Goal: Task Accomplishment & Management: Manage account settings

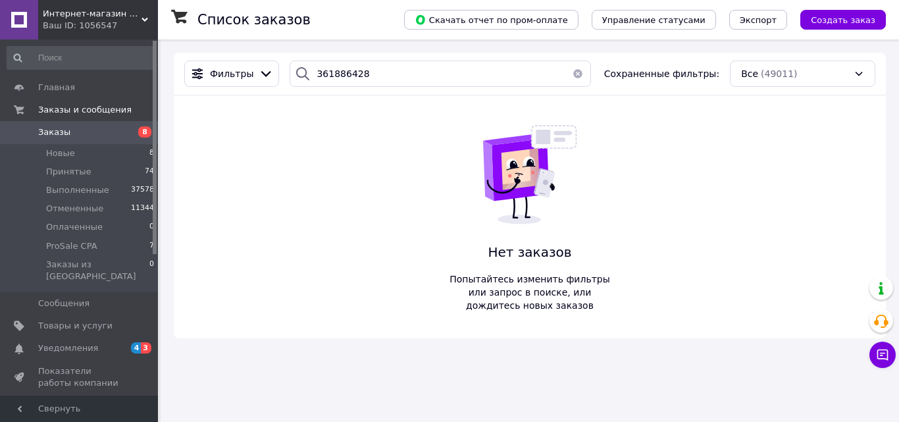
click at [309, 77] on div "361886428" at bounding box center [440, 74] width 301 height 26
drag, startPoint x: 360, startPoint y: 74, endPoint x: 288, endPoint y: 74, distance: 72.4
click at [290, 74] on div "366158353" at bounding box center [440, 74] width 301 height 26
type input "366158353"
click at [80, 320] on span "Товары и услуги" at bounding box center [75, 326] width 74 height 12
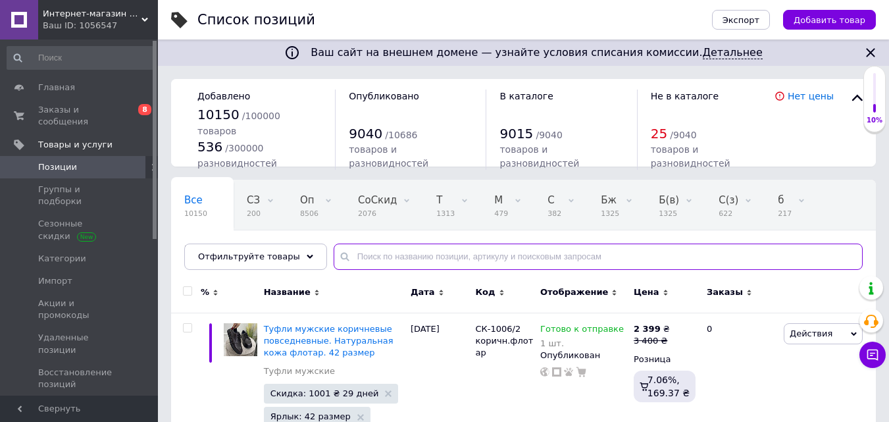
click at [380, 256] on input "text" at bounding box center [598, 256] width 529 height 26
type input "-1558/2"
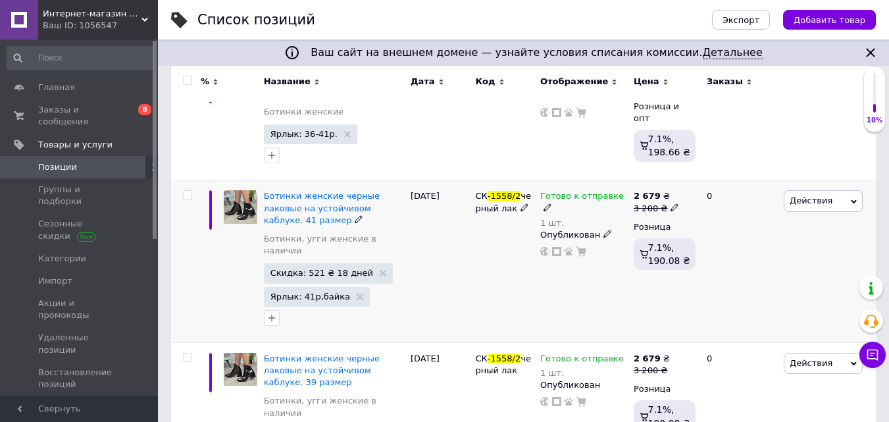
scroll to position [263, 0]
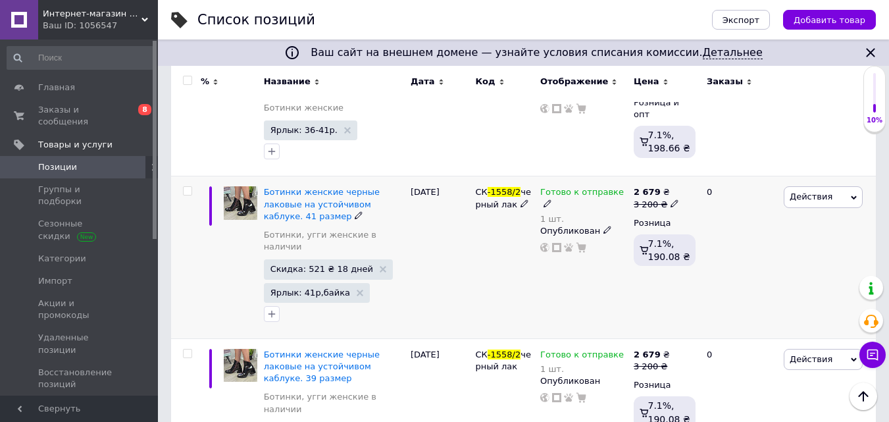
click at [186, 187] on input "checkbox" at bounding box center [187, 191] width 9 height 9
checkbox input "true"
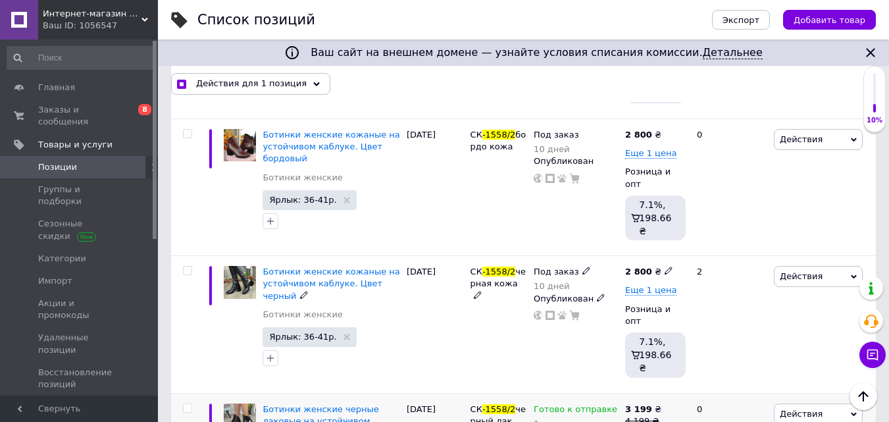
scroll to position [1448, 0]
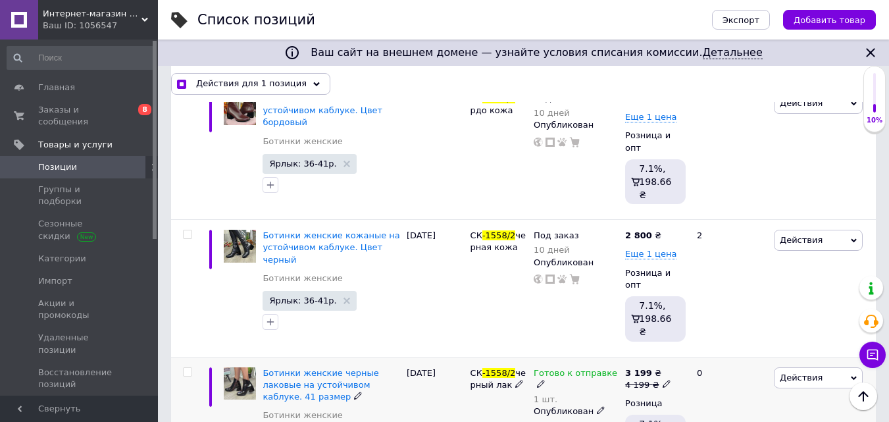
click at [188, 368] on input "checkbox" at bounding box center [187, 372] width 9 height 9
checkbox input "true"
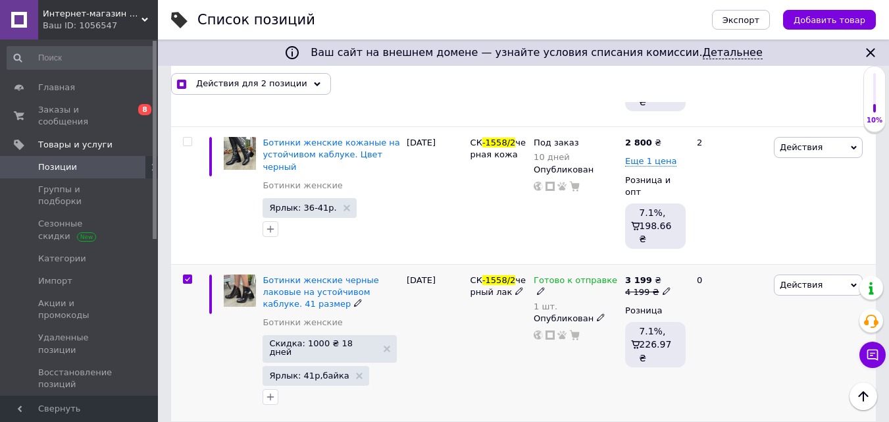
scroll to position [1528, 0]
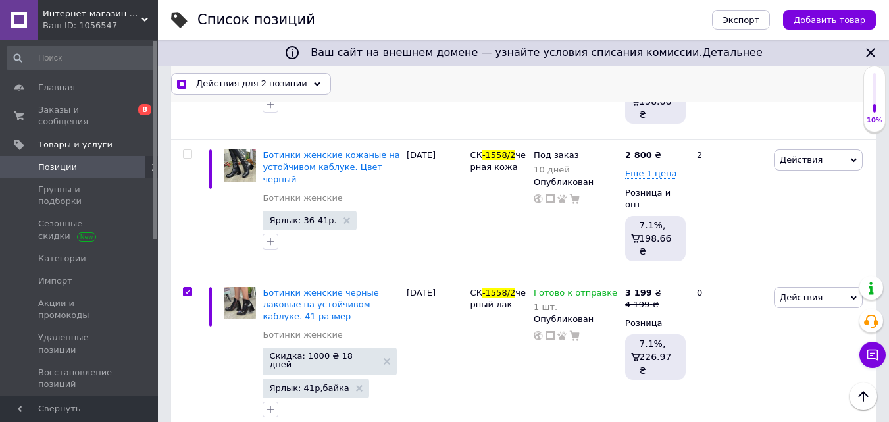
click at [255, 75] on div "Действия для 2 позиции" at bounding box center [251, 83] width 160 height 21
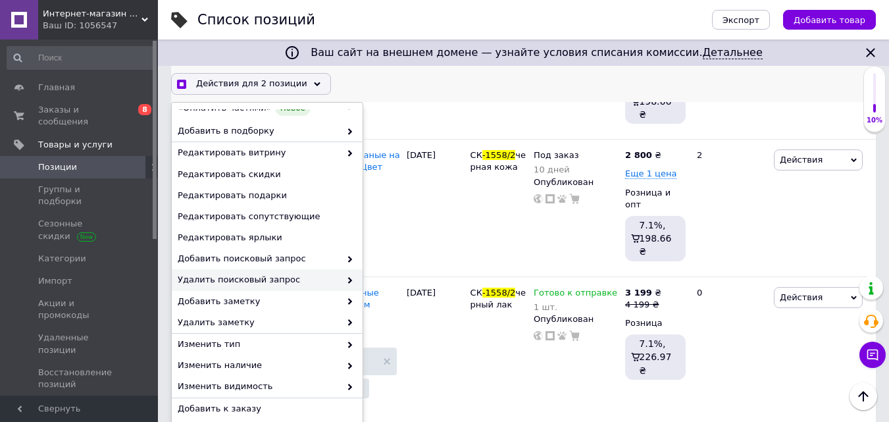
scroll to position [156, 0]
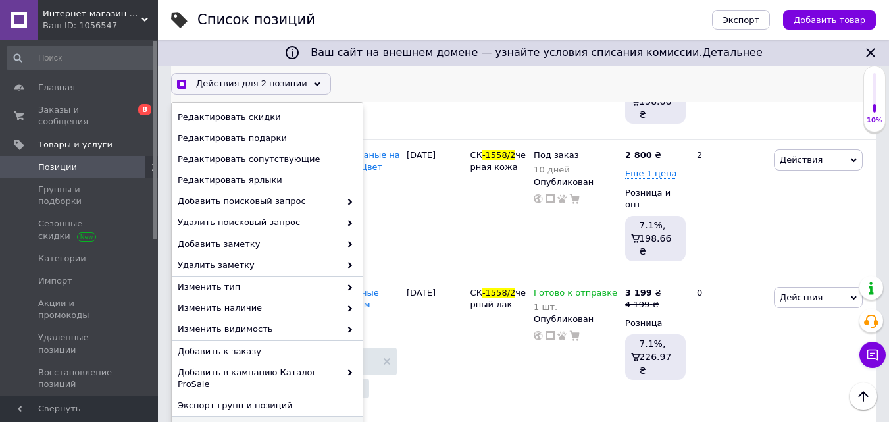
click at [202, 421] on span "Удалить" at bounding box center [266, 427] width 176 height 12
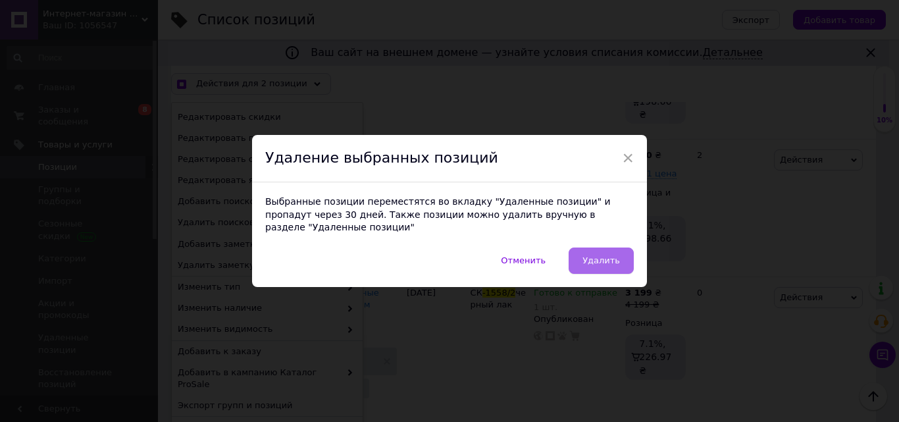
click at [598, 255] on span "Удалить" at bounding box center [601, 260] width 38 height 10
checkbox input "true"
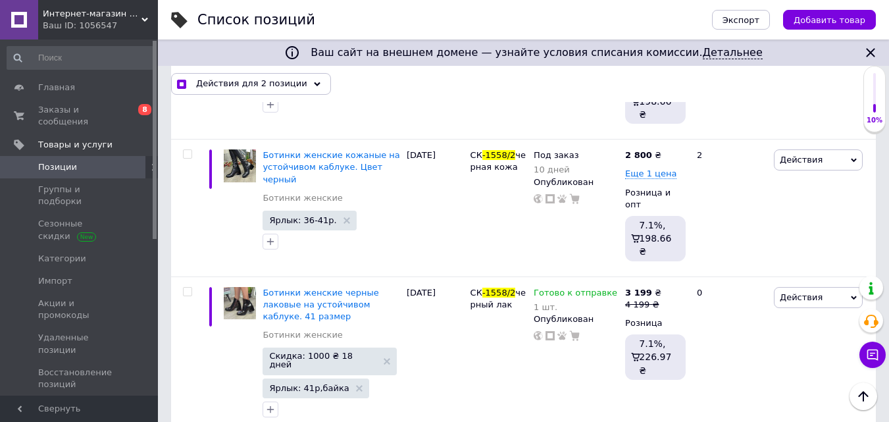
checkbox input "false"
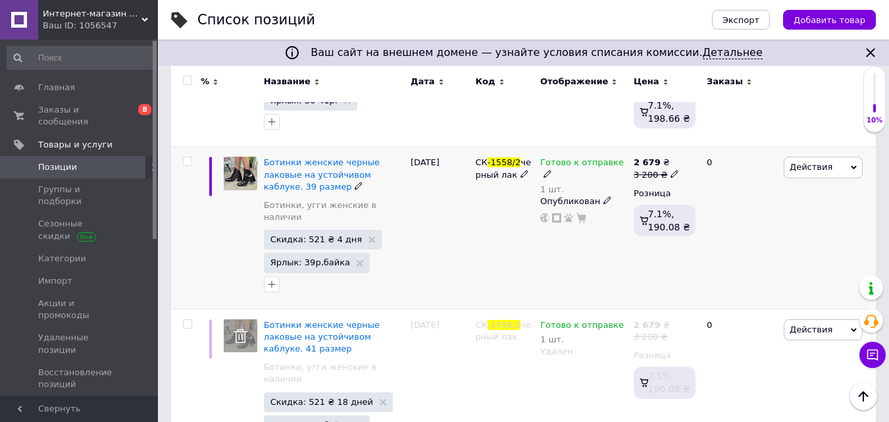
scroll to position [1200, 0]
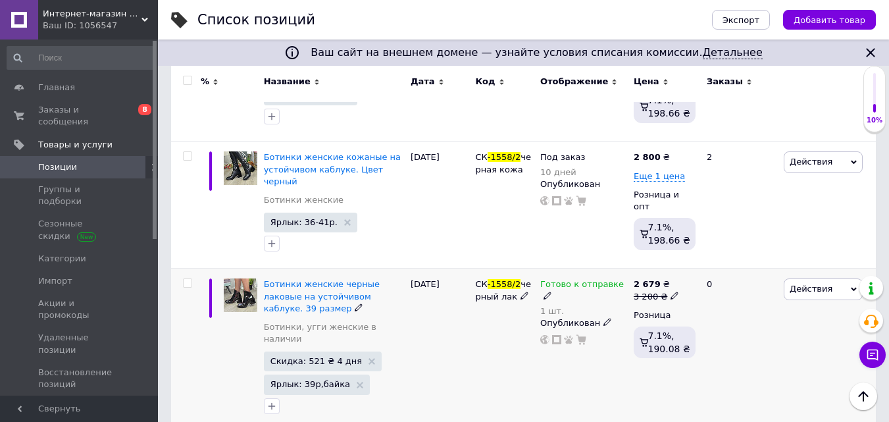
click at [186, 279] on input "checkbox" at bounding box center [187, 283] width 9 height 9
checkbox input "true"
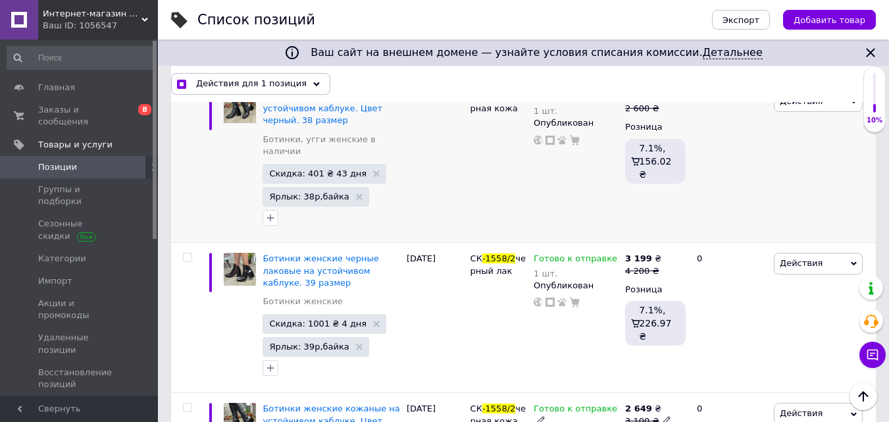
scroll to position [213, 0]
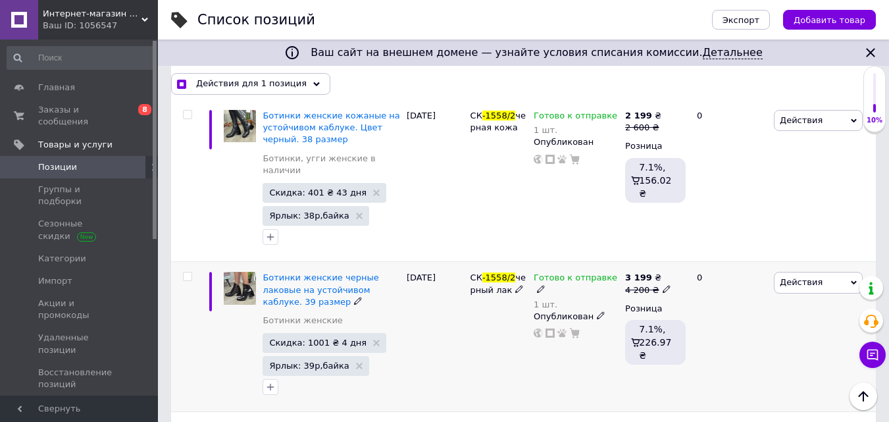
click at [186, 272] on input "checkbox" at bounding box center [187, 276] width 9 height 9
checkbox input "true"
click at [213, 86] on span "Действия для 2 позиции" at bounding box center [251, 84] width 111 height 12
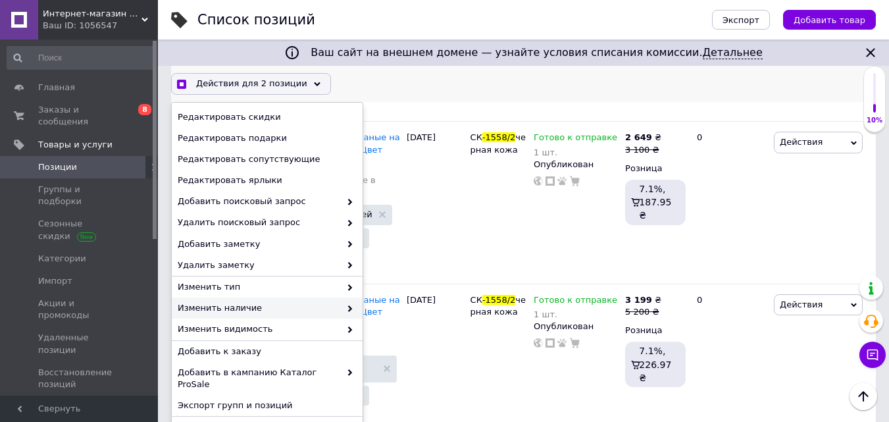
scroll to position [542, 0]
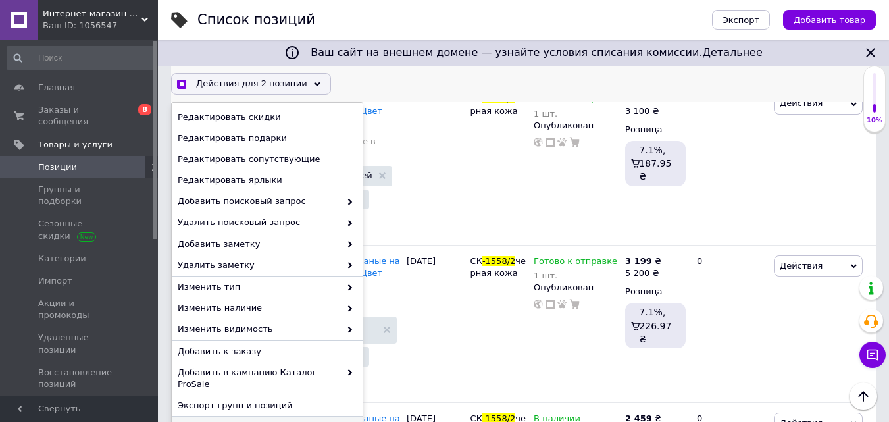
click at [197, 417] on div "Удалить" at bounding box center [267, 427] width 191 height 21
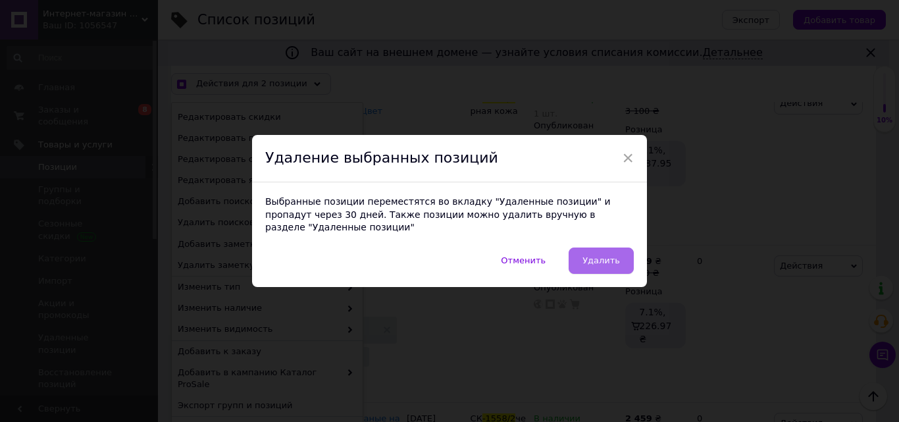
click at [576, 251] on button "Удалить" at bounding box center [601, 260] width 65 height 26
checkbox input "true"
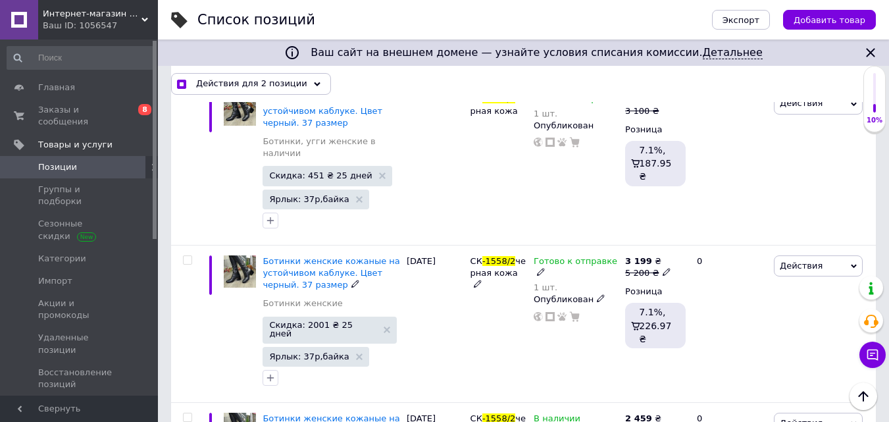
checkbox input "false"
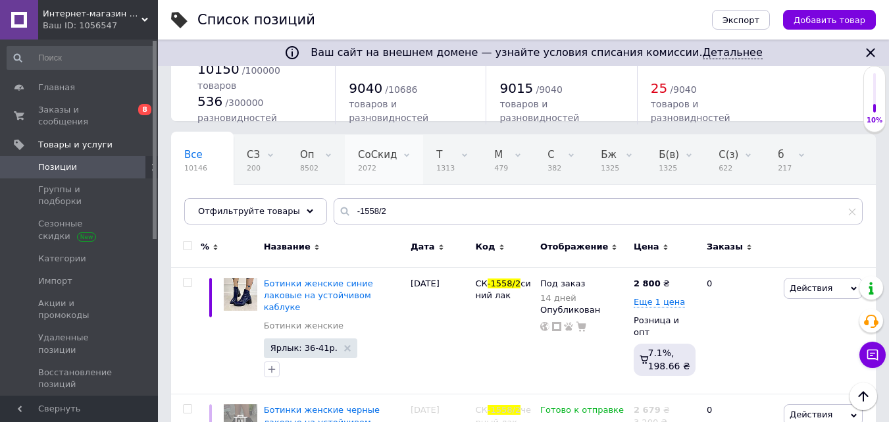
scroll to position [0, 0]
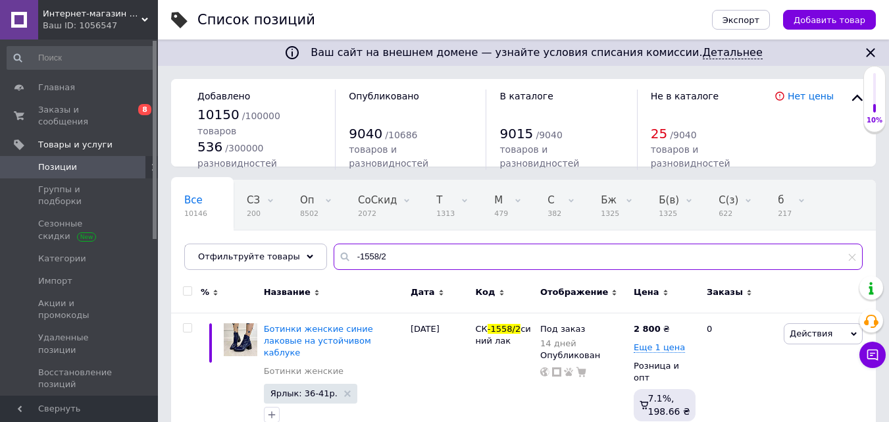
drag, startPoint x: 380, startPoint y: 255, endPoint x: 399, endPoint y: 258, distance: 19.3
click at [399, 258] on input "-1558/2" at bounding box center [598, 256] width 529 height 26
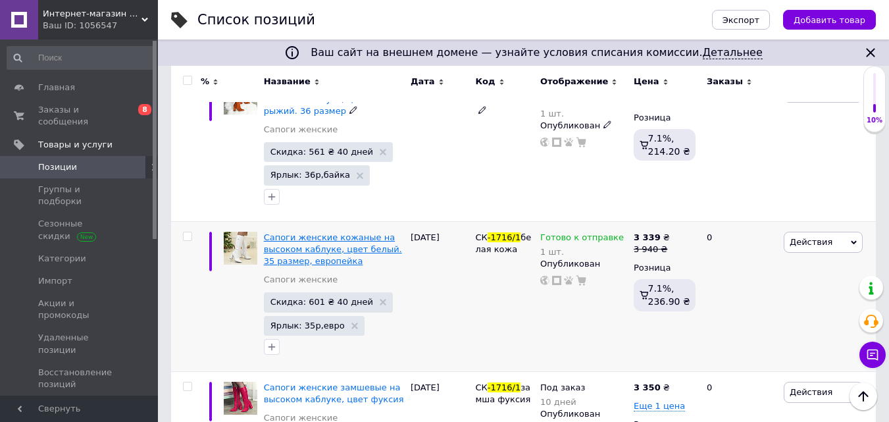
scroll to position [263, 0]
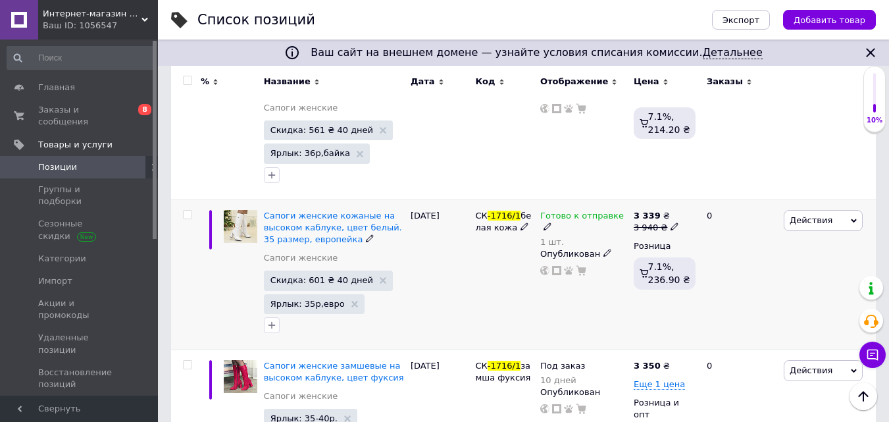
type input "-1716/1"
click at [190, 216] on label at bounding box center [187, 214] width 9 height 9
click at [190, 216] on input "checkbox" at bounding box center [187, 215] width 9 height 9
checkbox input "true"
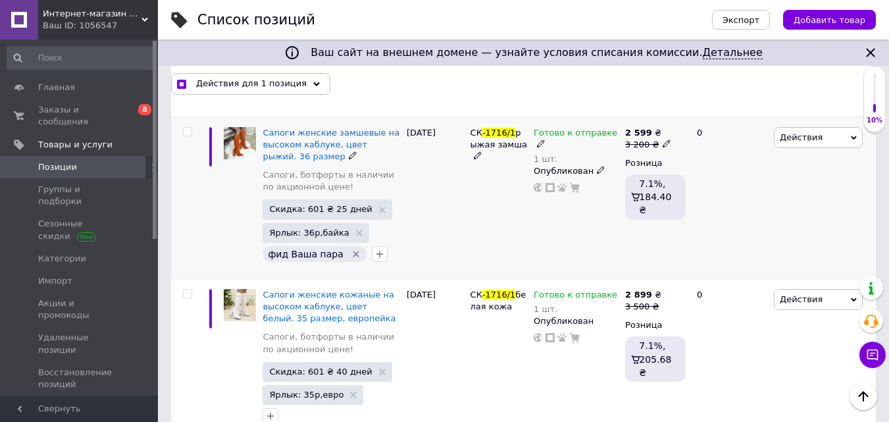
scroll to position [1764, 0]
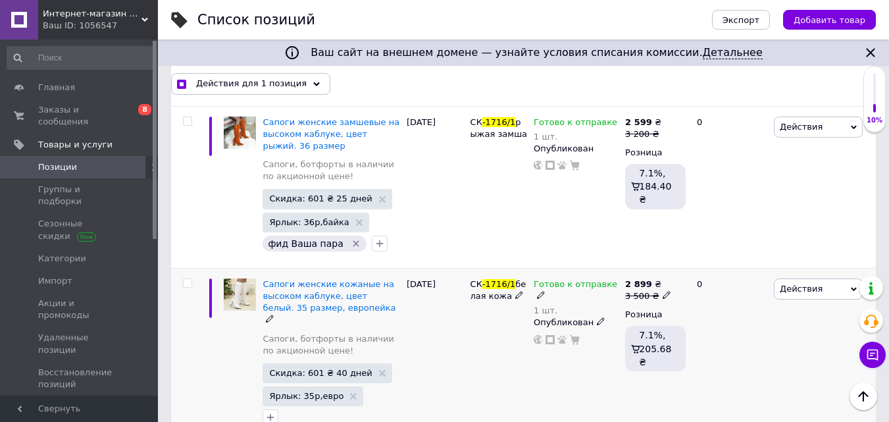
click at [182, 278] on div at bounding box center [187, 282] width 26 height 9
checkbox input "true"
click at [186, 279] on input "checkbox" at bounding box center [187, 283] width 9 height 9
checkbox input "true"
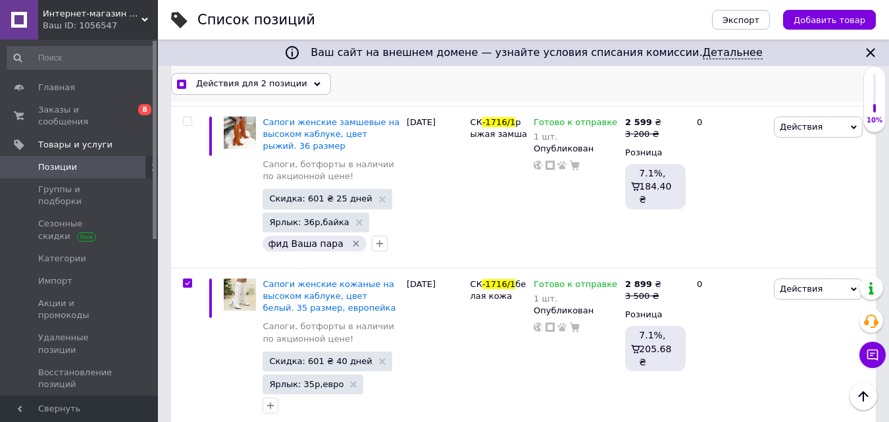
click at [233, 83] on span "Действия для 2 позиции" at bounding box center [251, 84] width 111 height 12
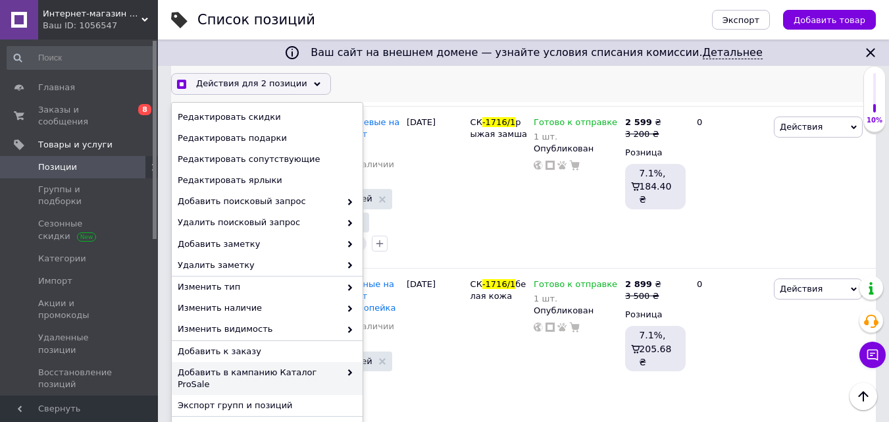
scroll to position [2093, 0]
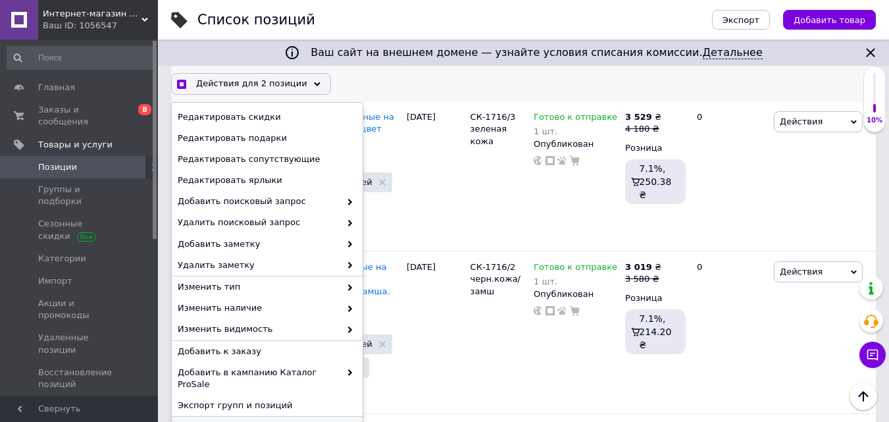
click at [204, 421] on span "Удалить" at bounding box center [266, 427] width 176 height 12
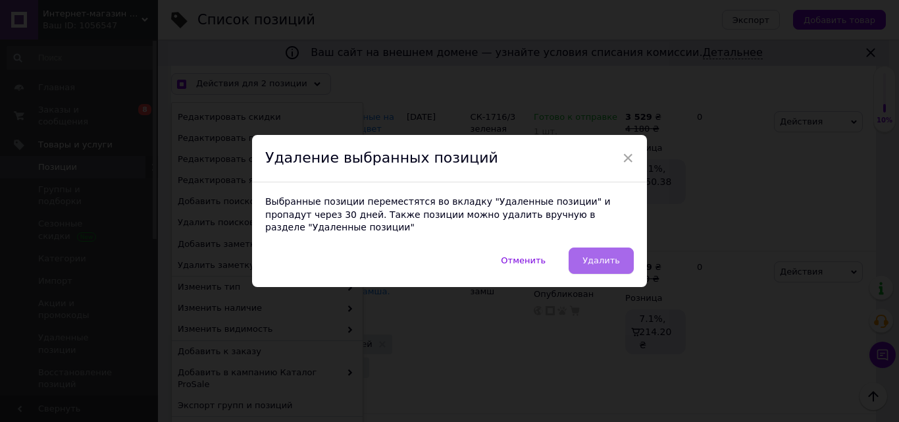
click at [584, 251] on button "Удалить" at bounding box center [601, 260] width 65 height 26
checkbox input "true"
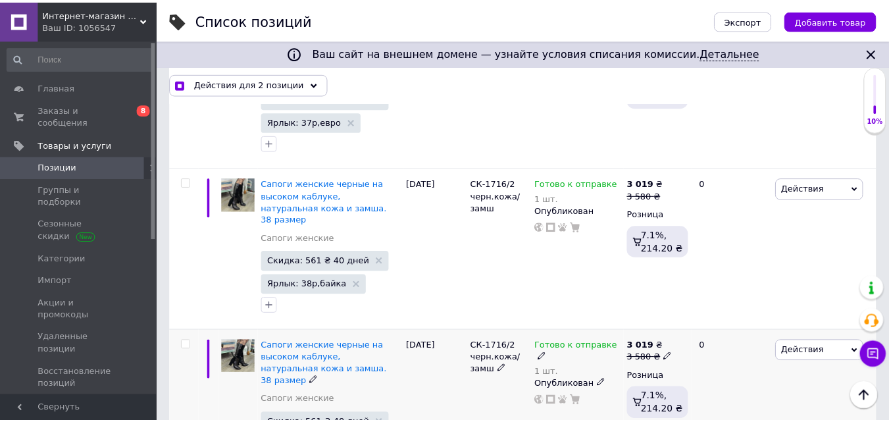
scroll to position [0, 97]
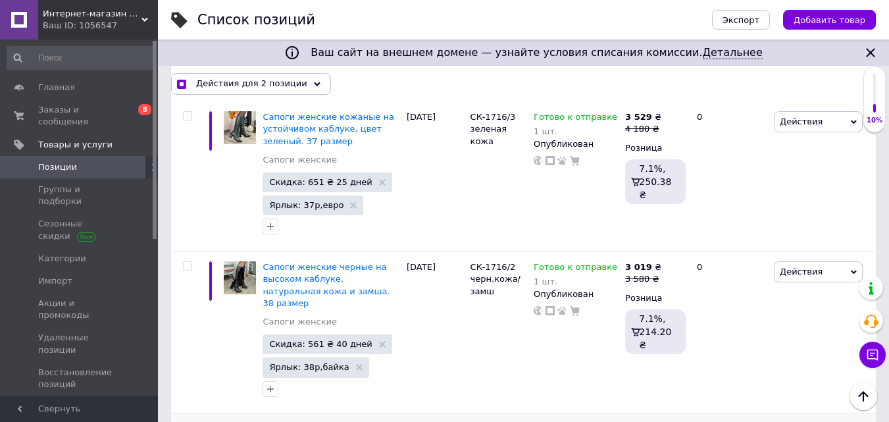
checkbox input "false"
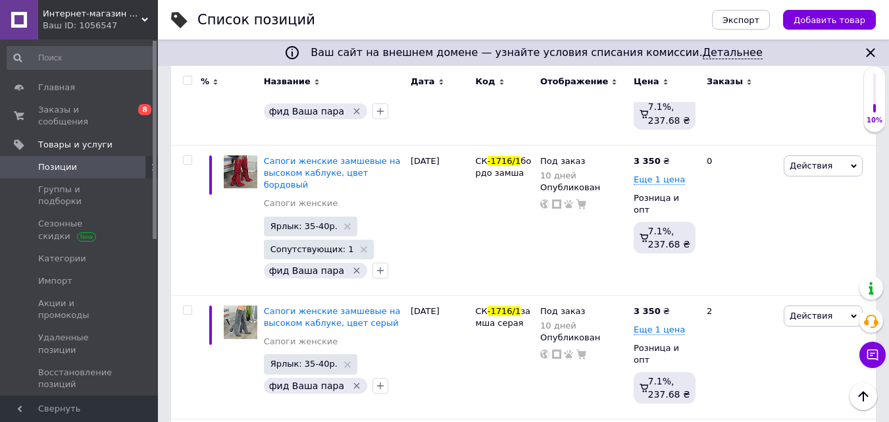
scroll to position [0, 0]
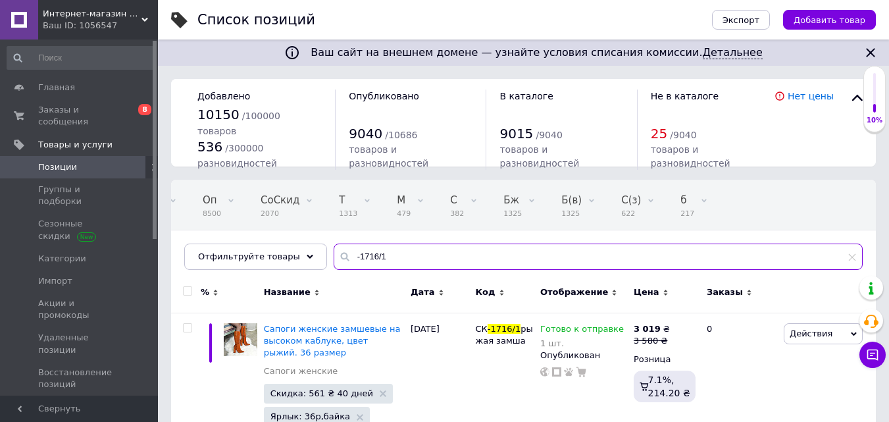
drag, startPoint x: 351, startPoint y: 255, endPoint x: 402, endPoint y: 265, distance: 51.7
click at [402, 265] on input "-1716/1" at bounding box center [598, 256] width 529 height 26
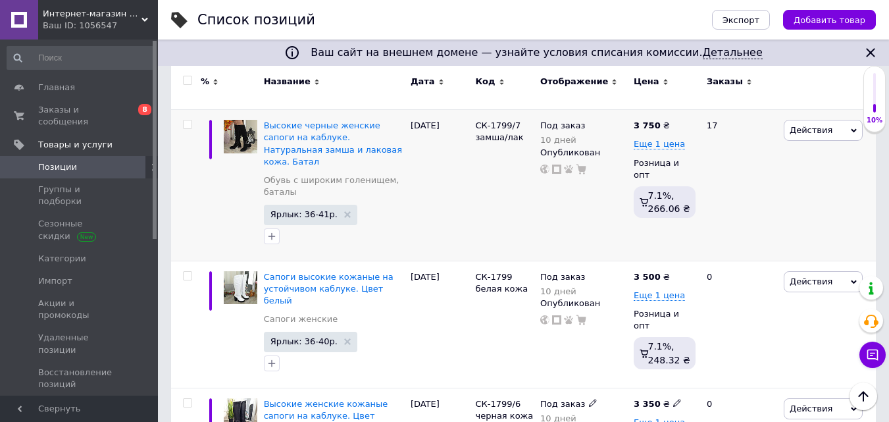
scroll to position [5779, 0]
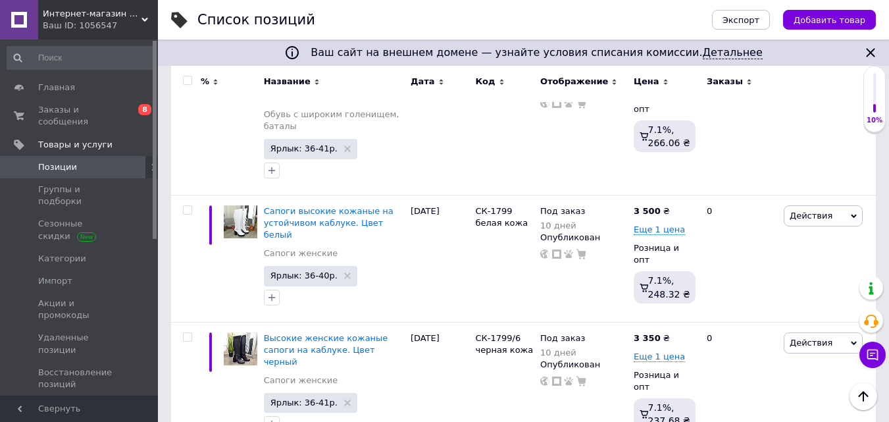
type input "-1799/1"
type input "3800"
click at [614, 245] on div "Комиссия за заказ" at bounding box center [547, 234] width 158 height 34
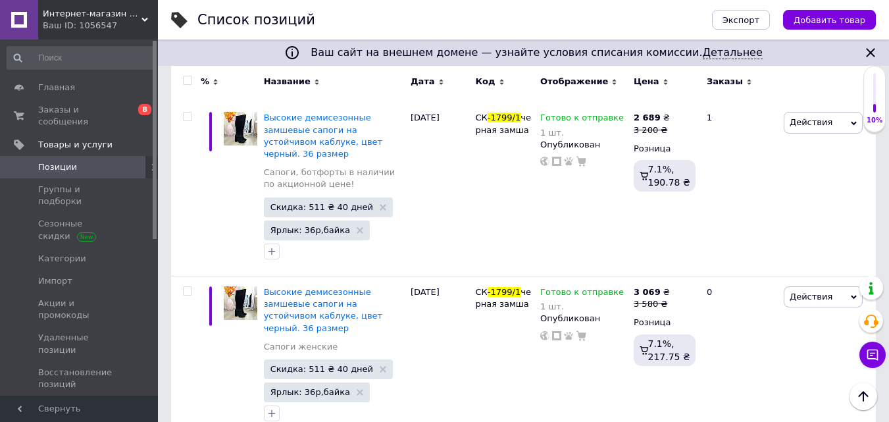
scroll to position [0, 0]
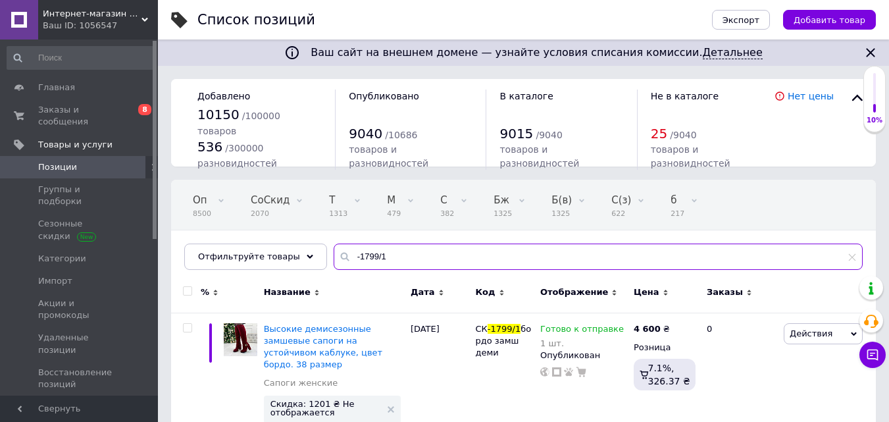
click at [334, 257] on div "-1799/1" at bounding box center [598, 256] width 529 height 26
type input "-1799/1"
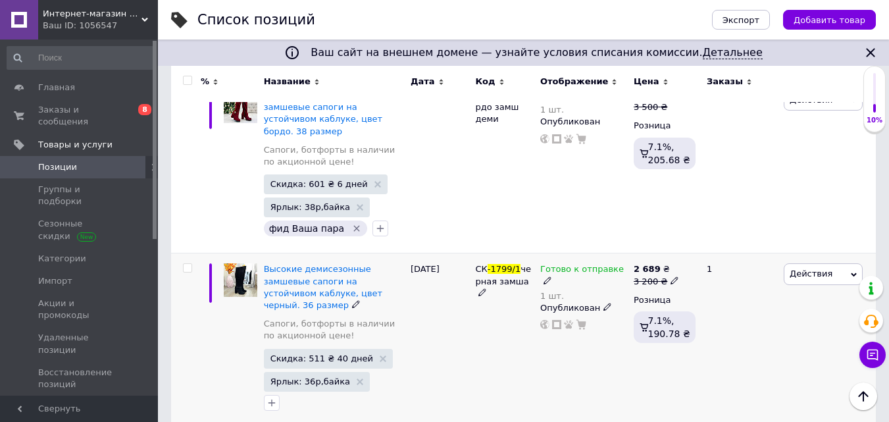
scroll to position [592, 0]
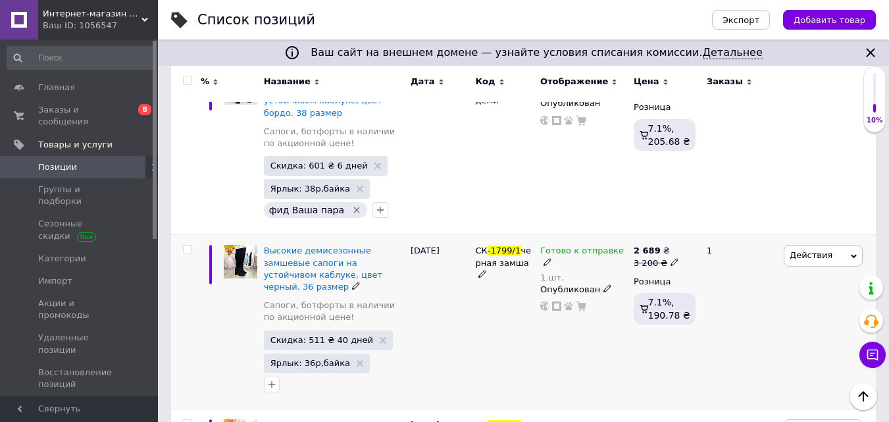
click at [671, 258] on icon at bounding box center [675, 262] width 8 height 8
drag, startPoint x: 717, startPoint y: 207, endPoint x: 683, endPoint y: 205, distance: 34.3
click at [683, 205] on div "Цена 3200 Валюта ₴ $ € CHF £ ¥ PLN ₸ MDL HUF KGS CN¥ TRY ₩ lei" at bounding box center [767, 258] width 179 height 110
type input "3900"
click at [601, 286] on div "Готово к отправке 1 шт. Опубликован" at bounding box center [583, 322] width 93 height 174
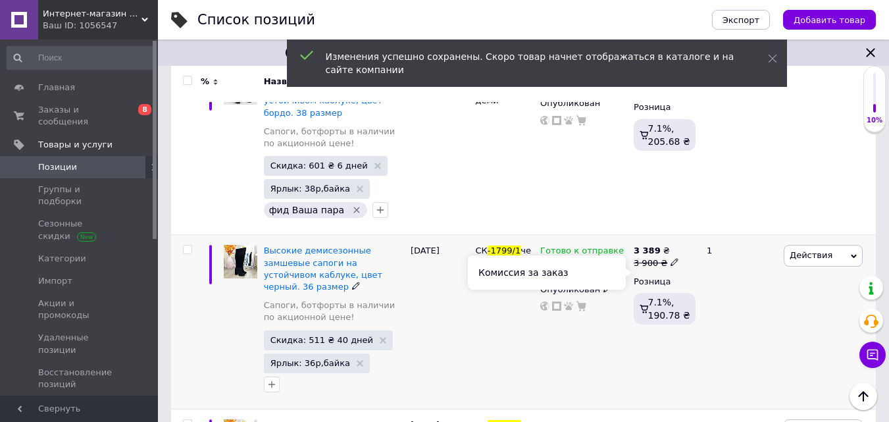
scroll to position [658, 0]
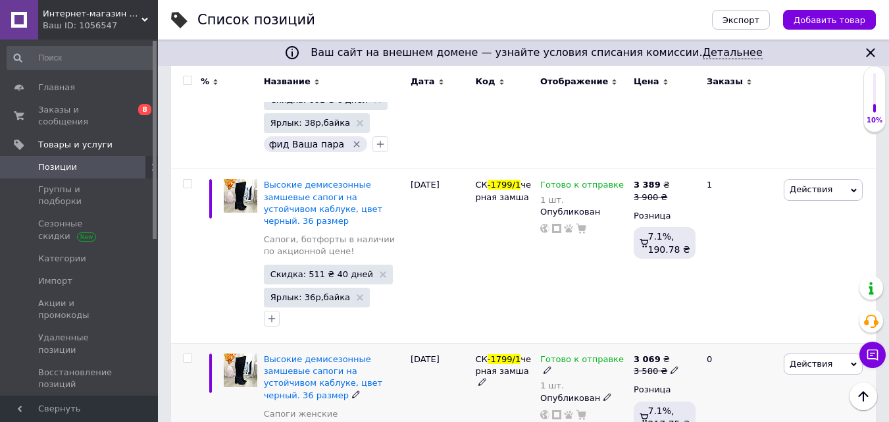
click at [671, 366] on icon at bounding box center [675, 370] width 8 height 8
click at [689, 337] on input "3580" at bounding box center [735, 350] width 100 height 26
type input "3900"
click at [627, 365] on div "Готово к отправке 1 шт. Опубликован" at bounding box center [583, 424] width 93 height 162
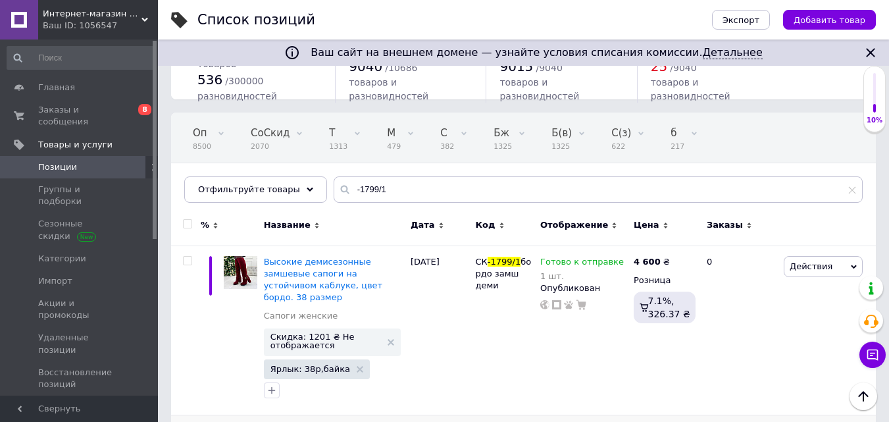
scroll to position [0, 0]
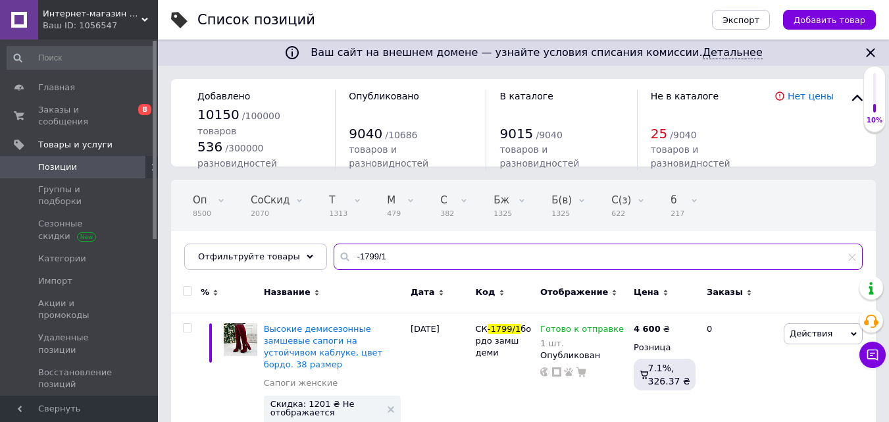
click at [394, 256] on input "-1799/1" at bounding box center [598, 256] width 529 height 26
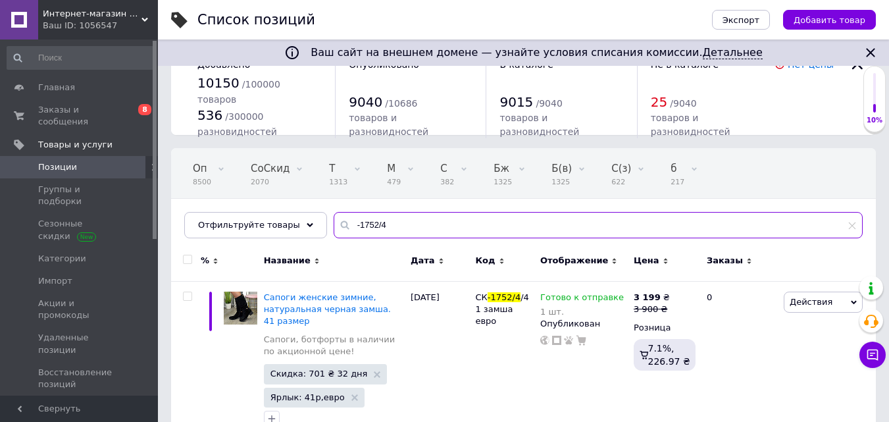
scroll to position [132, 0]
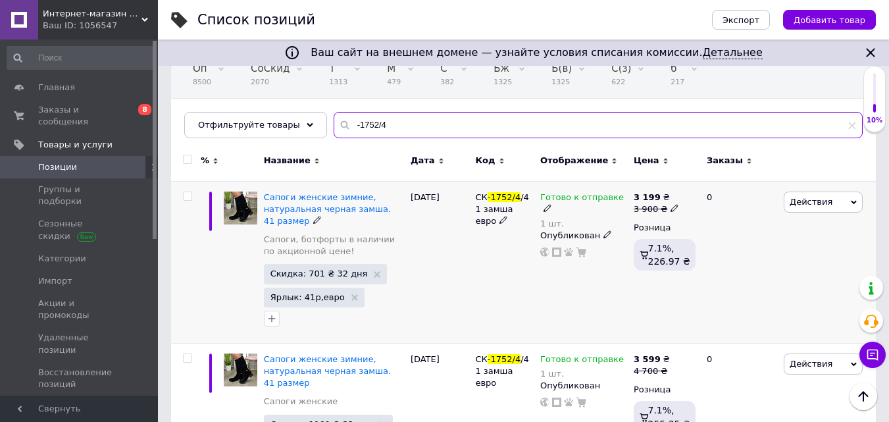
type input "-1752/4"
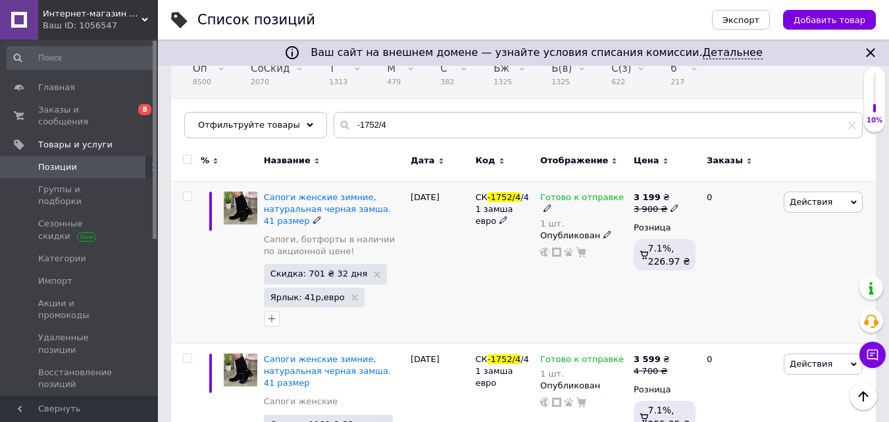
click at [183, 197] on input "checkbox" at bounding box center [187, 196] width 9 height 9
checkbox input "true"
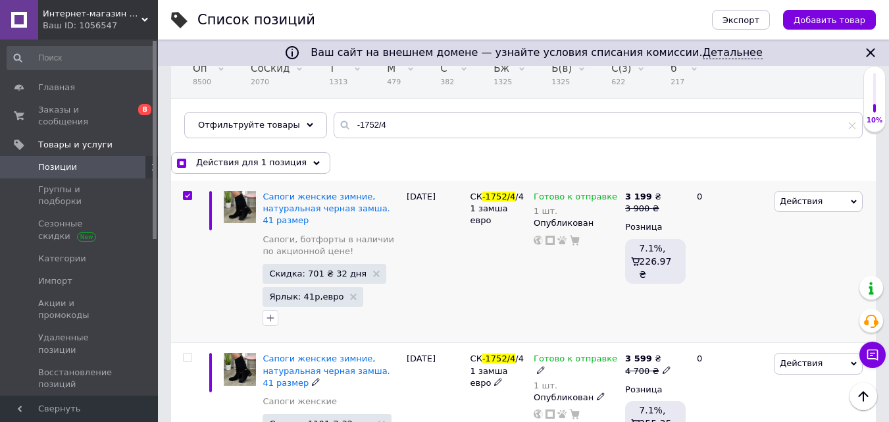
drag, startPoint x: 188, startPoint y: 358, endPoint x: 232, endPoint y: 220, distance: 145.0
click at [189, 358] on input "checkbox" at bounding box center [187, 357] width 9 height 9
checkbox input "true"
click at [236, 159] on span "Действия для 2 позиции" at bounding box center [251, 163] width 111 height 12
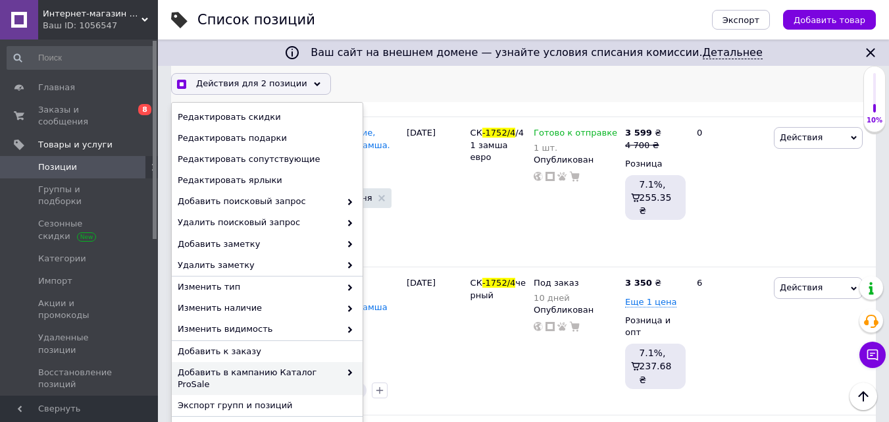
scroll to position [395, 0]
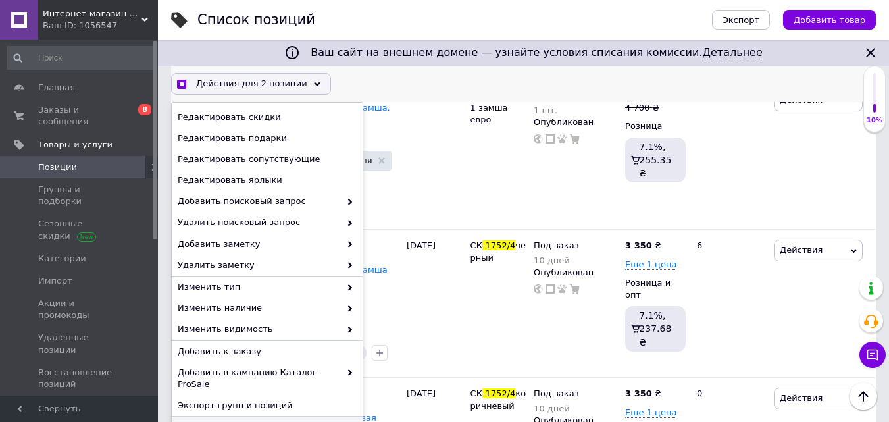
click at [211, 421] on span "Удалить" at bounding box center [266, 427] width 176 height 12
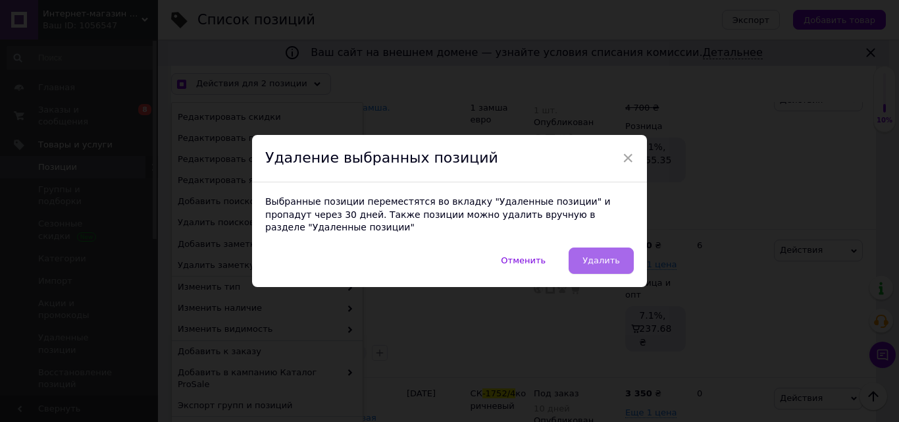
click at [589, 255] on span "Удалить" at bounding box center [601, 260] width 38 height 10
checkbox input "true"
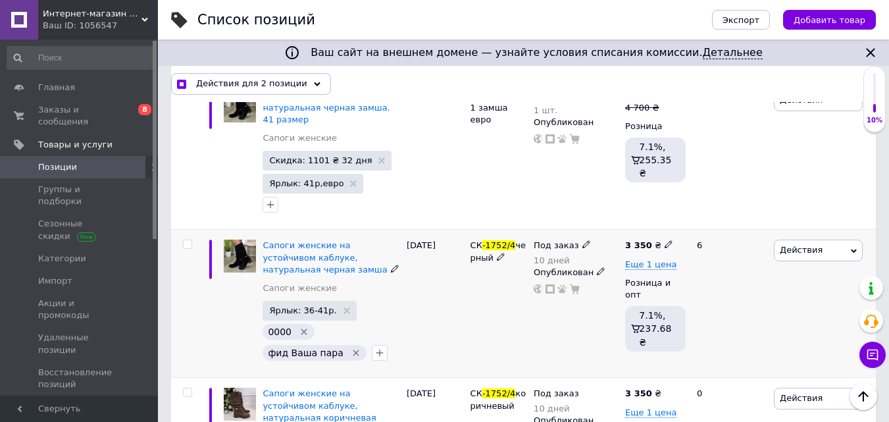
scroll to position [0, 97]
checkbox input "false"
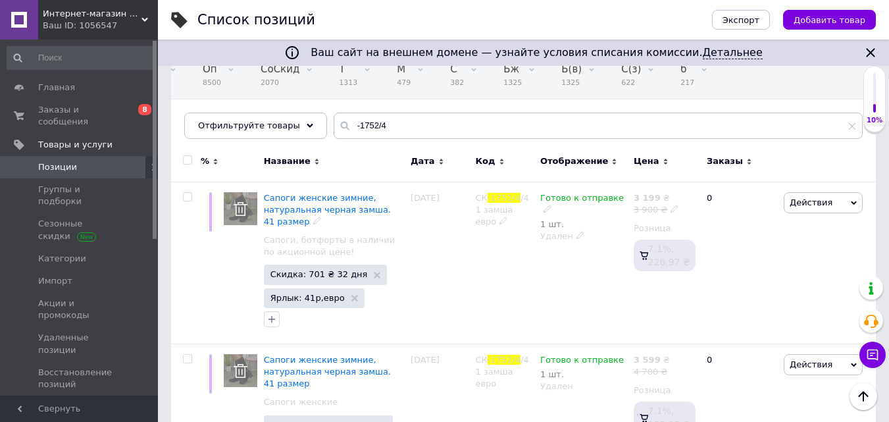
scroll to position [0, 0]
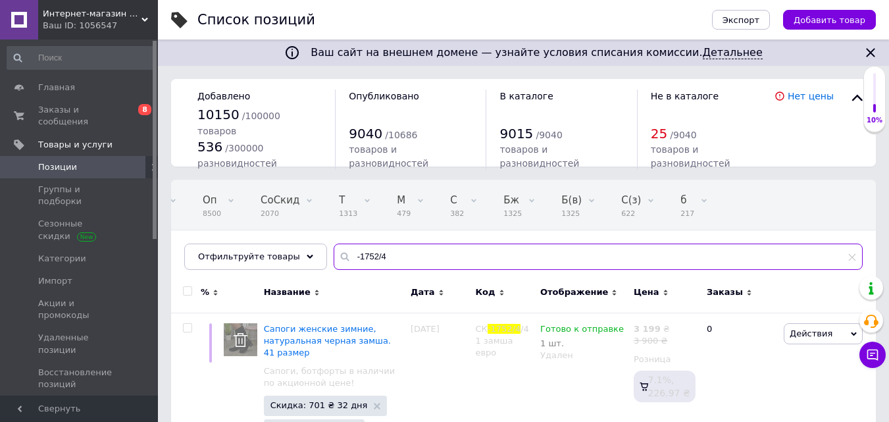
drag, startPoint x: 345, startPoint y: 253, endPoint x: 393, endPoint y: 257, distance: 48.2
click at [393, 257] on input "-1752/4" at bounding box center [598, 256] width 529 height 26
type input "-512"
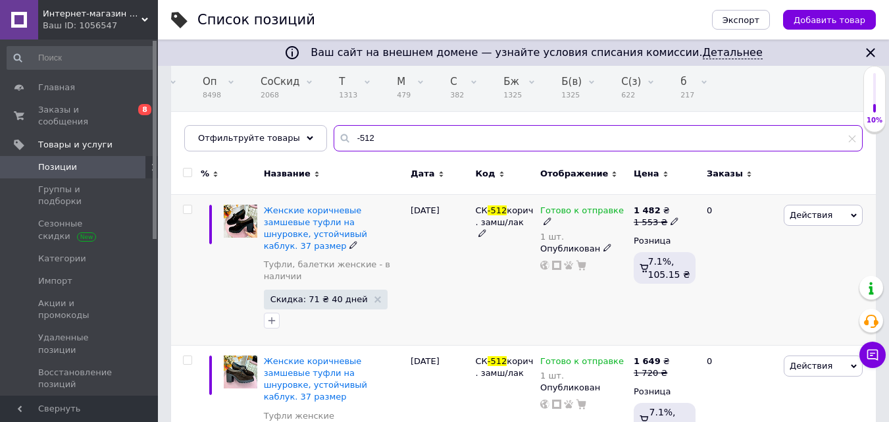
scroll to position [132, 0]
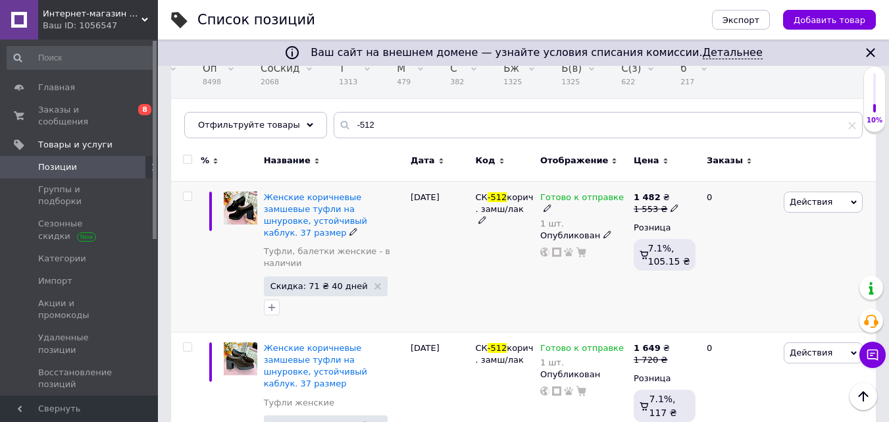
click at [184, 199] on input "checkbox" at bounding box center [187, 196] width 9 height 9
checkbox input "true"
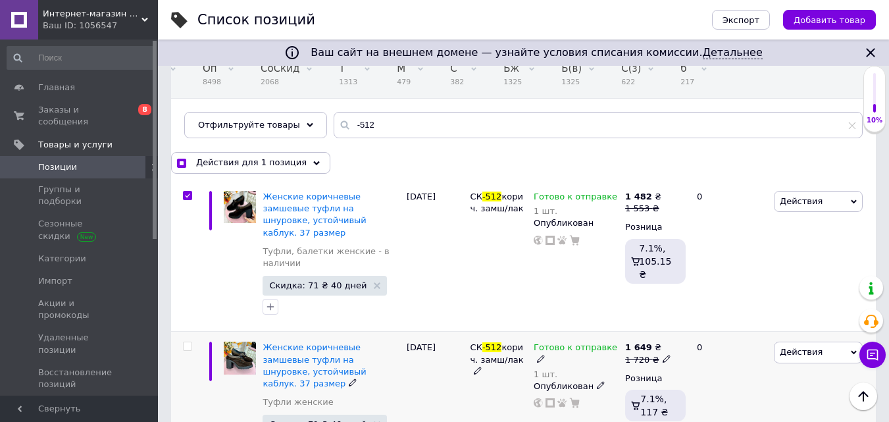
click at [184, 342] on input "checkbox" at bounding box center [187, 346] width 9 height 9
checkbox input "true"
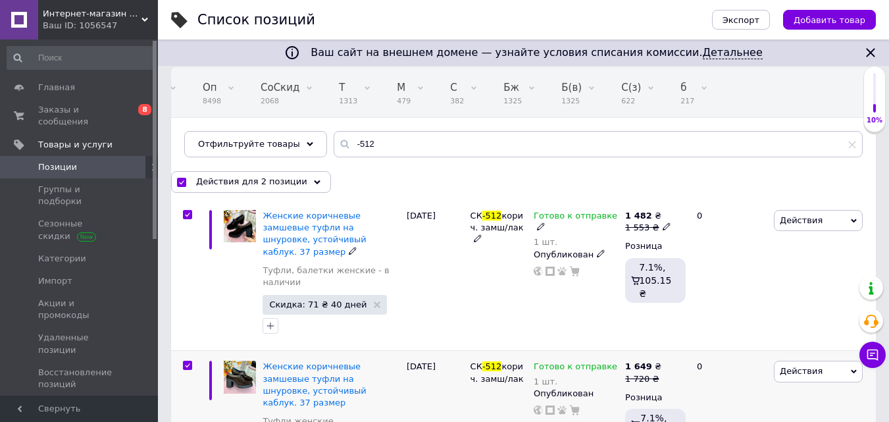
scroll to position [192, 0]
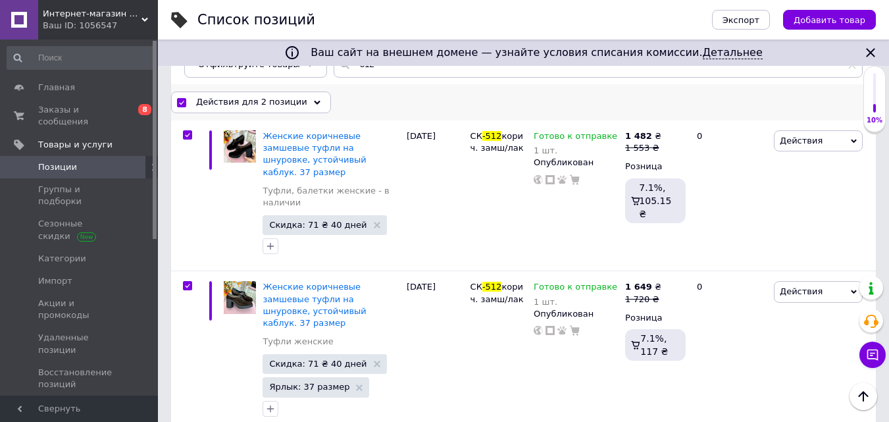
click at [230, 103] on span "Действия для 2 позиции" at bounding box center [251, 102] width 111 height 12
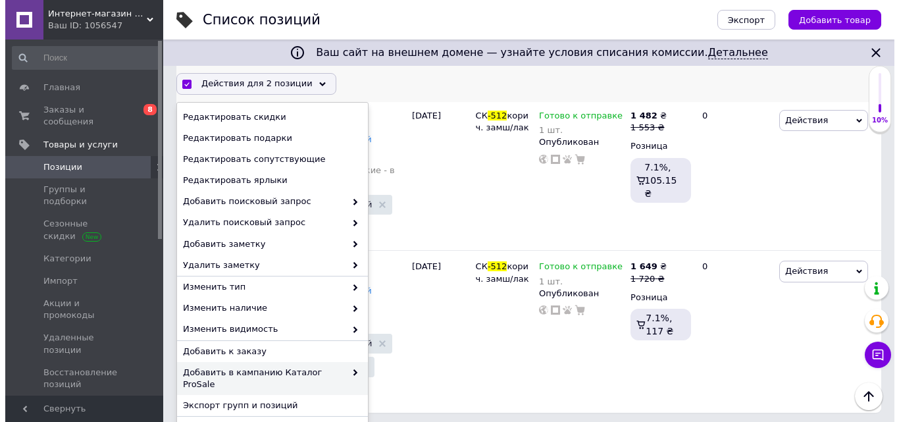
scroll to position [222, 0]
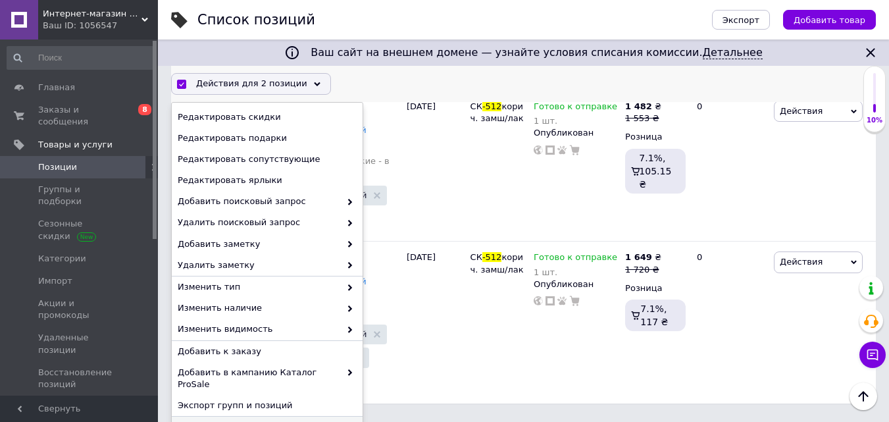
click at [203, 421] on span "Удалить" at bounding box center [266, 427] width 176 height 12
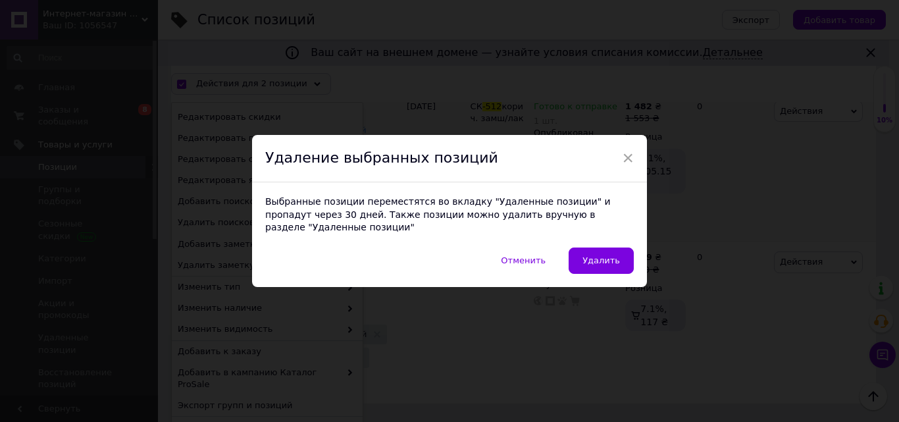
click at [600, 255] on span "Удалить" at bounding box center [601, 260] width 38 height 10
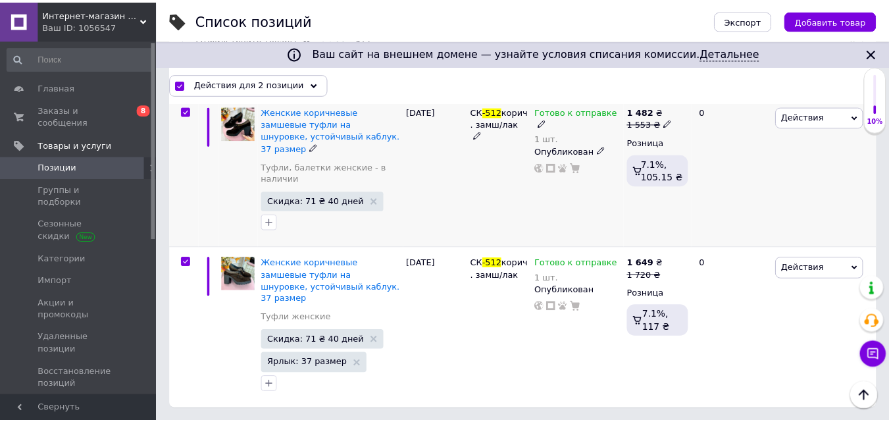
scroll to position [192, 0]
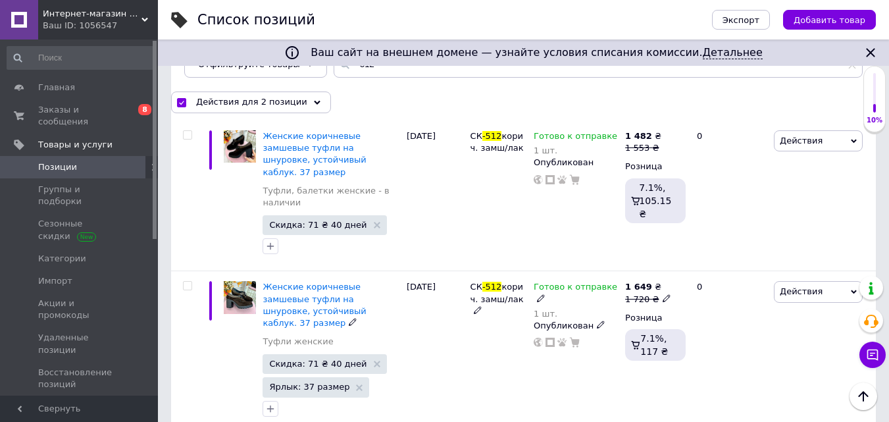
checkbox input "false"
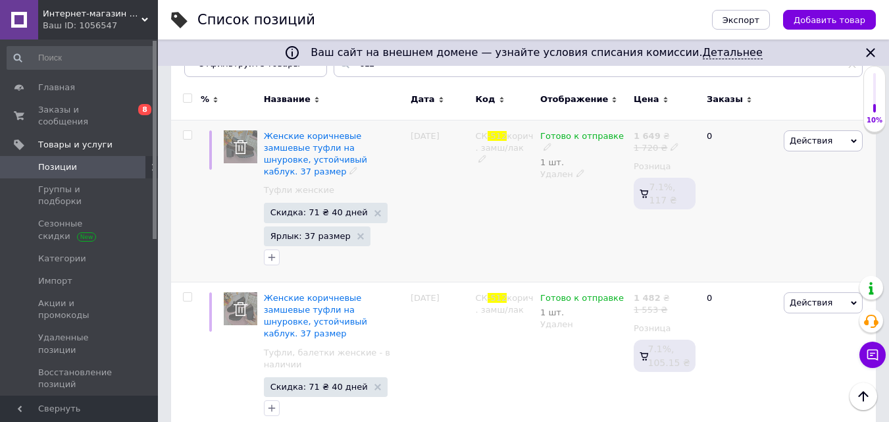
scroll to position [0, 0]
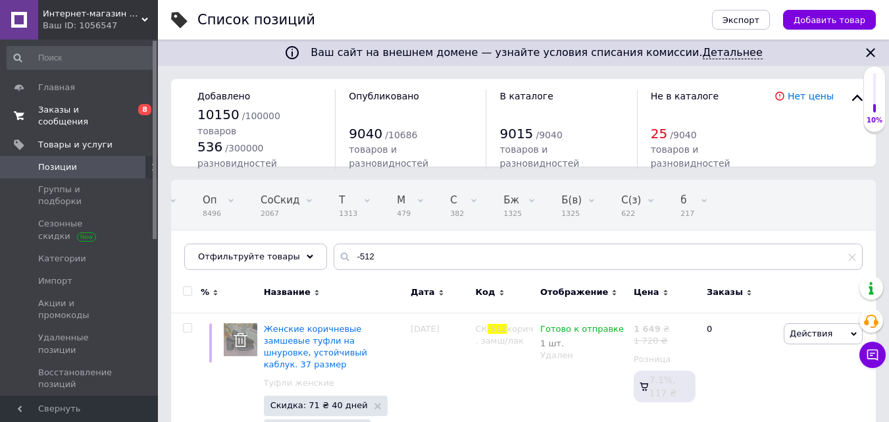
click at [76, 108] on span "Заказы и сообщения" at bounding box center [80, 116] width 84 height 24
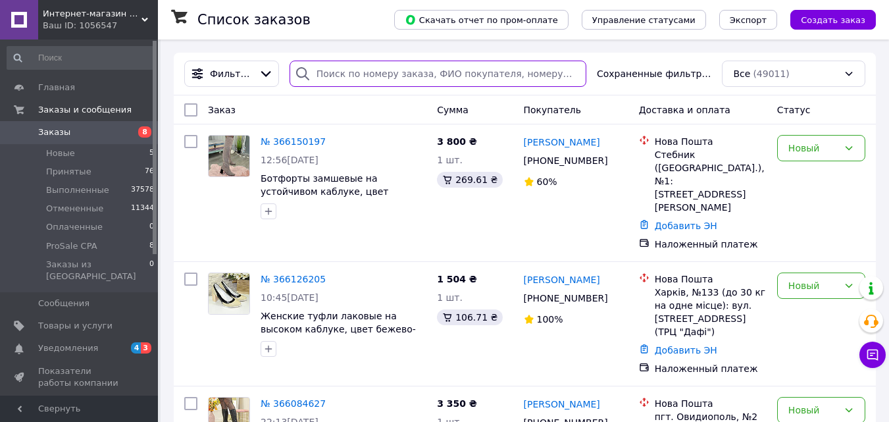
click at [345, 74] on input "search" at bounding box center [438, 74] width 297 height 26
paste input "364896325"
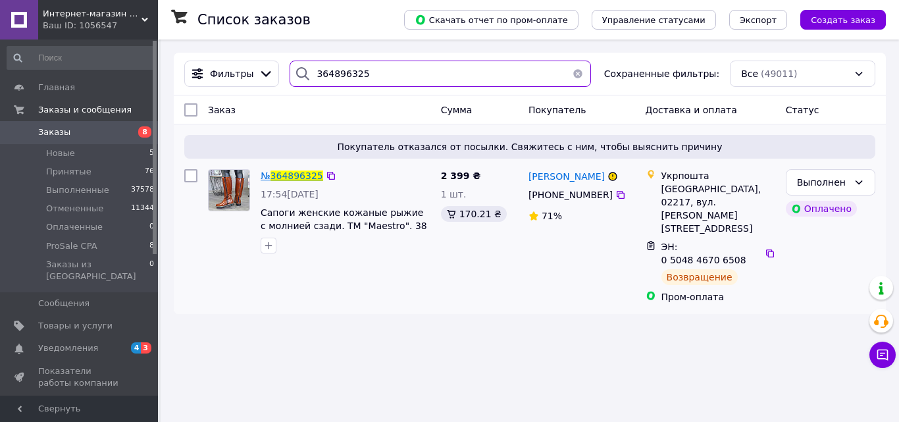
type input "364896325"
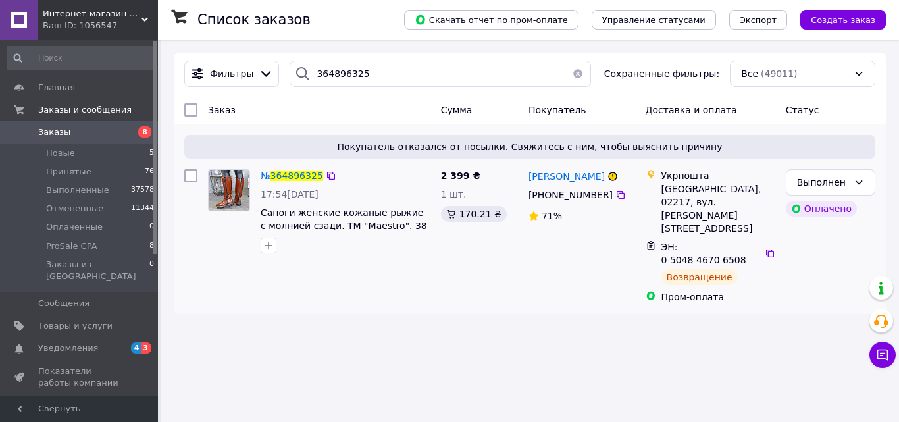
click at [295, 178] on span "364896325" at bounding box center [296, 175] width 53 height 11
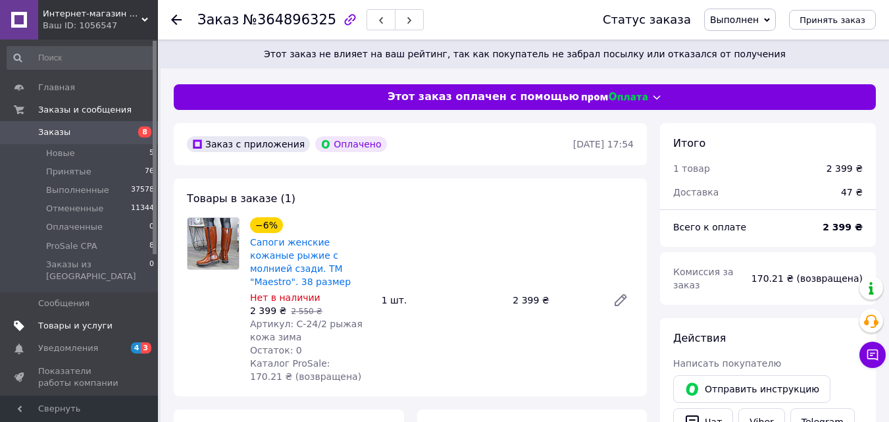
click at [66, 320] on span "Товары и услуги" at bounding box center [75, 326] width 74 height 12
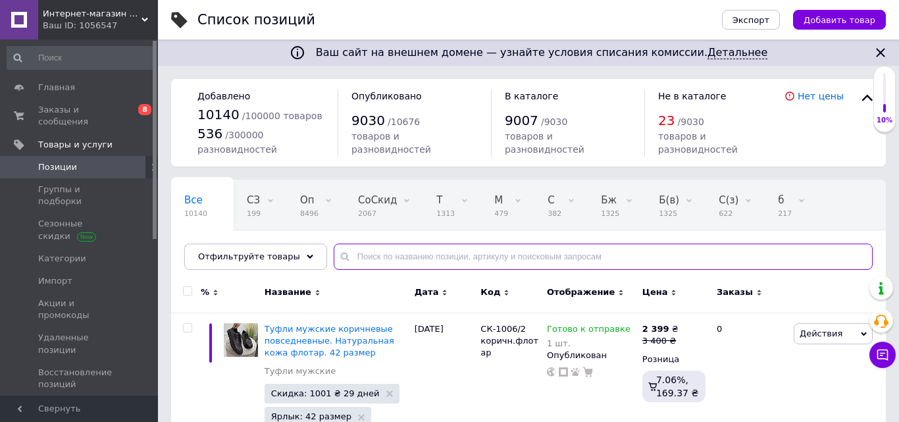
click at [352, 257] on input "text" at bounding box center [603, 256] width 539 height 26
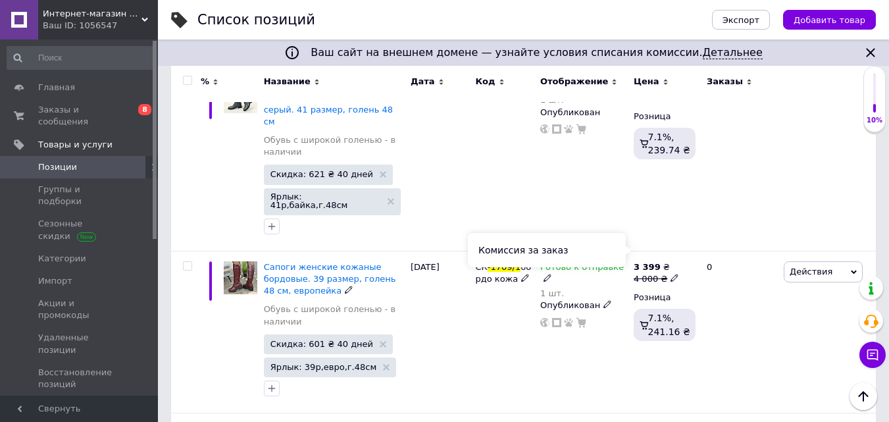
scroll to position [1119, 0]
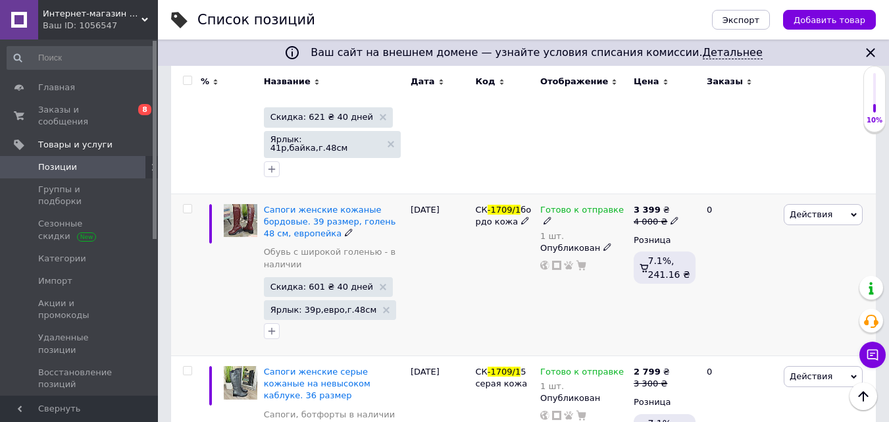
type input "-1709/1"
click at [187, 205] on input "checkbox" at bounding box center [187, 209] width 9 height 9
checkbox input "true"
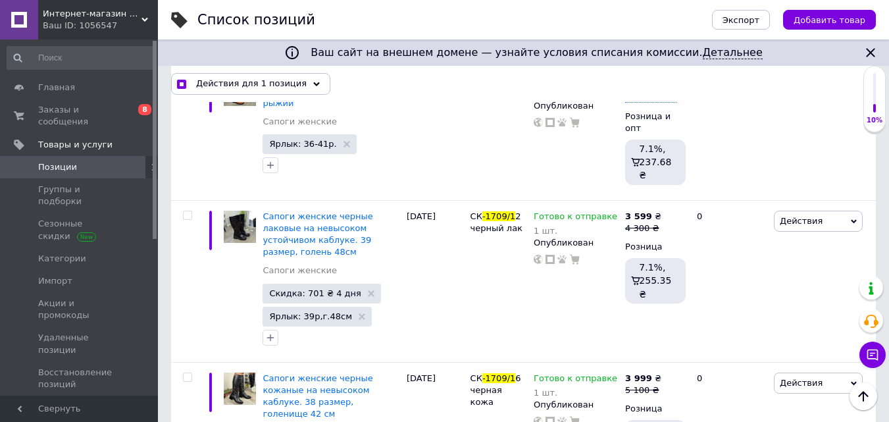
scroll to position [9661, 0]
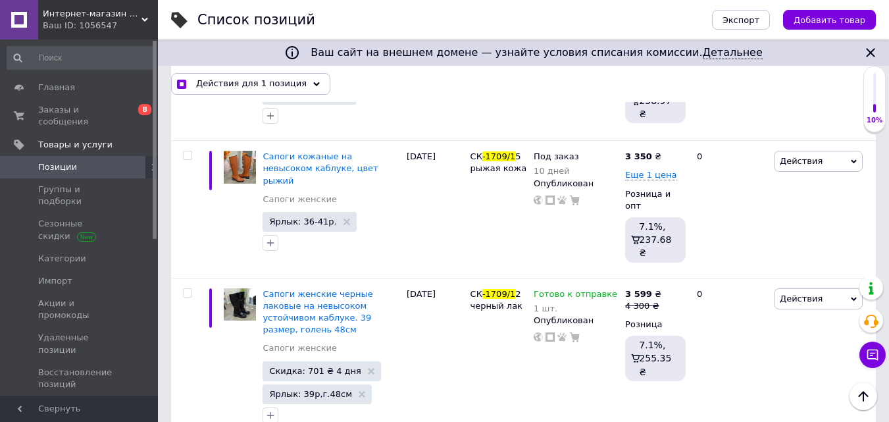
checkbox input "true"
click at [215, 84] on span "Действия для 2 позиции" at bounding box center [251, 84] width 111 height 12
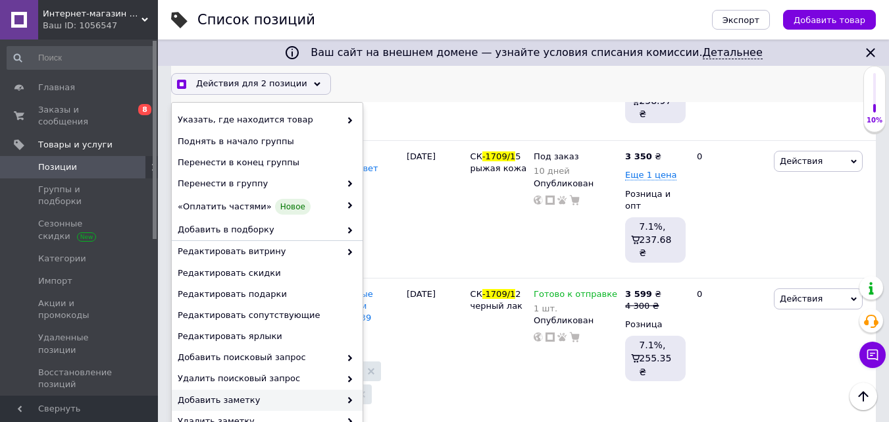
scroll to position [116, 0]
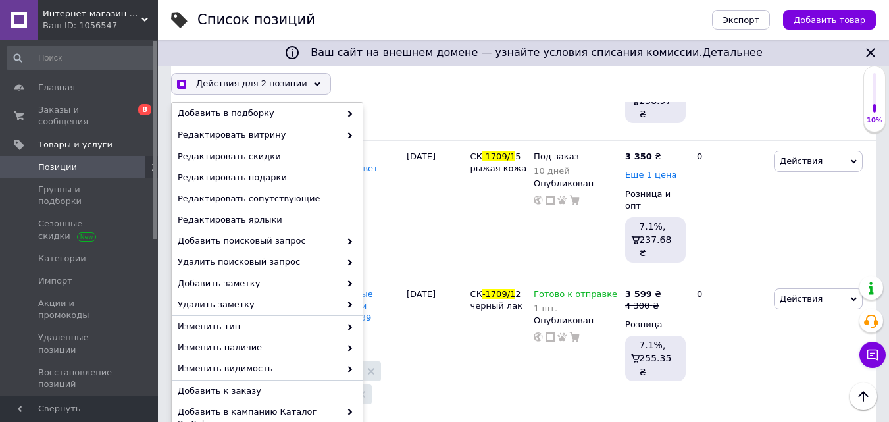
click at [190, 413] on span "Добавить в кампанию Каталог ProSale" at bounding box center [259, 418] width 163 height 24
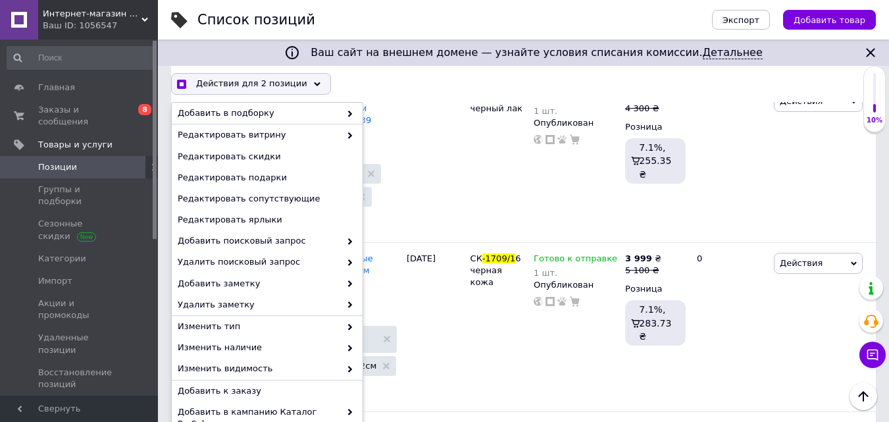
scroll to position [156, 0]
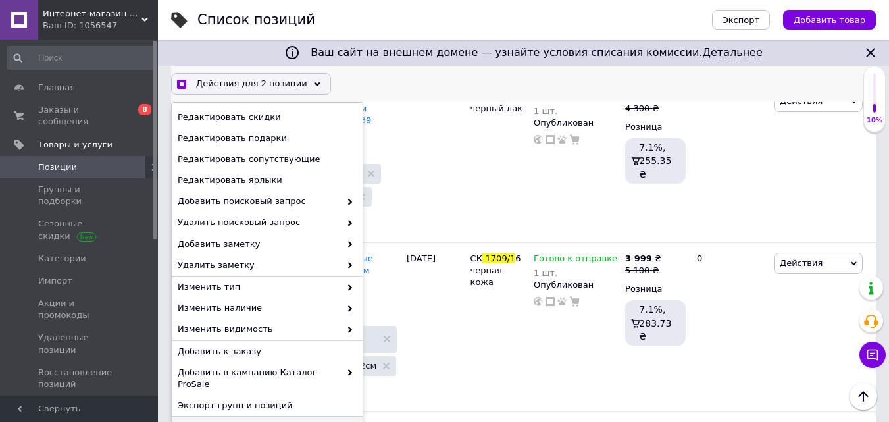
click at [198, 421] on span "Удалить" at bounding box center [266, 427] width 176 height 12
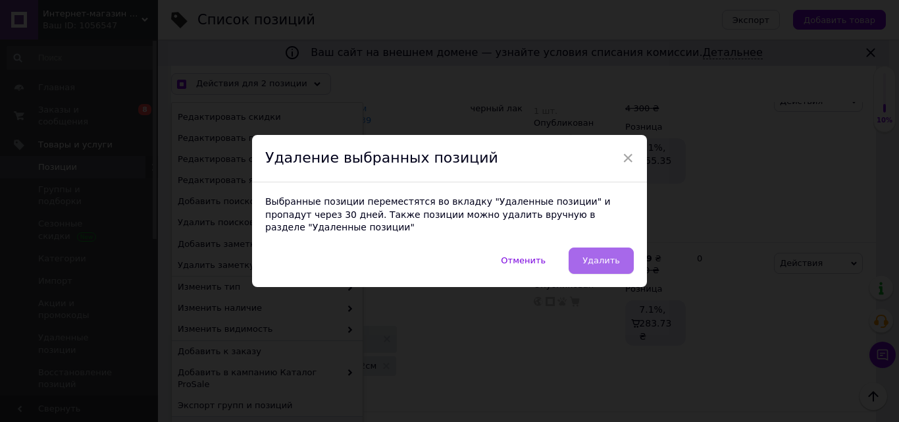
click at [590, 247] on button "Удалить" at bounding box center [601, 260] width 65 height 26
checkbox input "true"
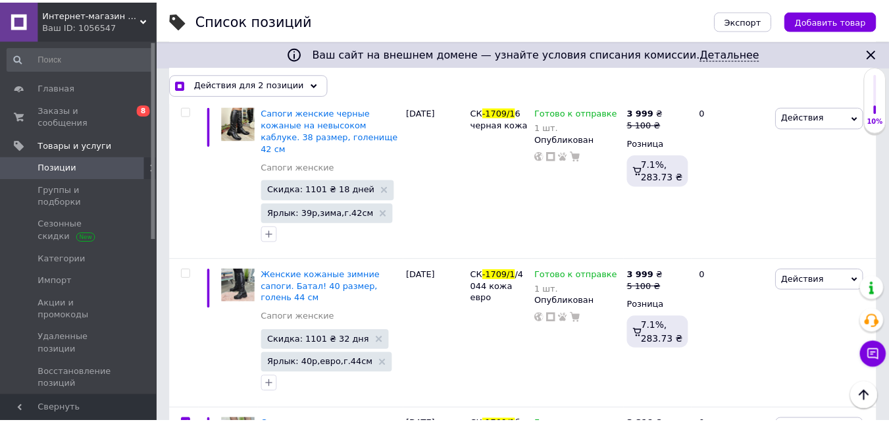
scroll to position [0, 97]
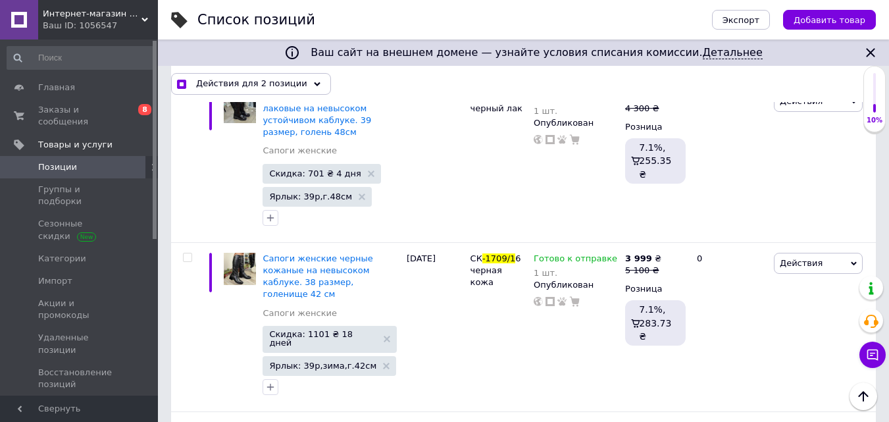
checkbox input "false"
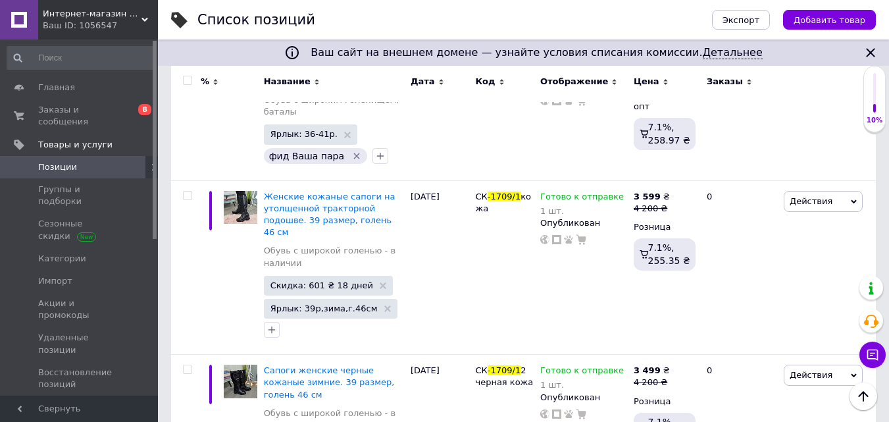
scroll to position [0, 0]
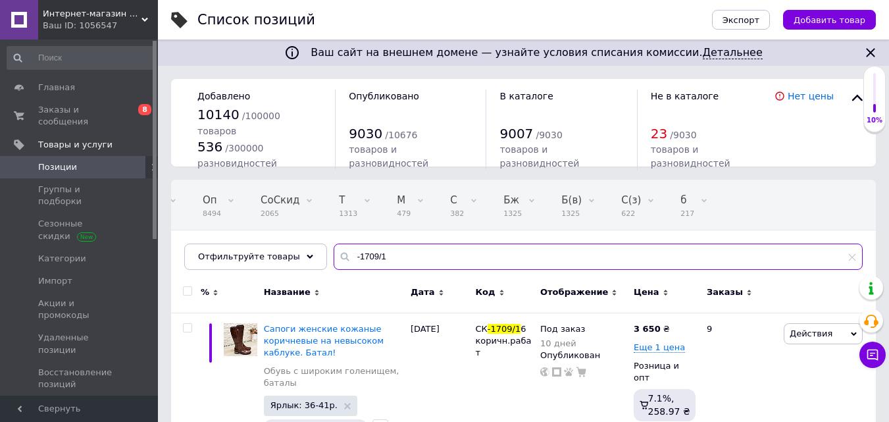
drag, startPoint x: 347, startPoint y: 253, endPoint x: 403, endPoint y: 257, distance: 56.7
click at [403, 257] on input "-1709/1" at bounding box center [598, 256] width 529 height 26
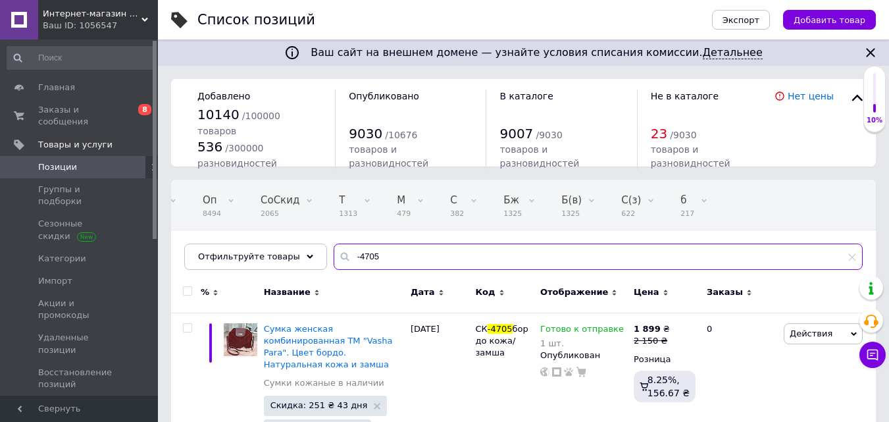
drag, startPoint x: 374, startPoint y: 256, endPoint x: 333, endPoint y: 253, distance: 41.6
click at [334, 253] on div "-4705" at bounding box center [598, 256] width 529 height 26
paste input "СК-4705 бордо кожа/замша"
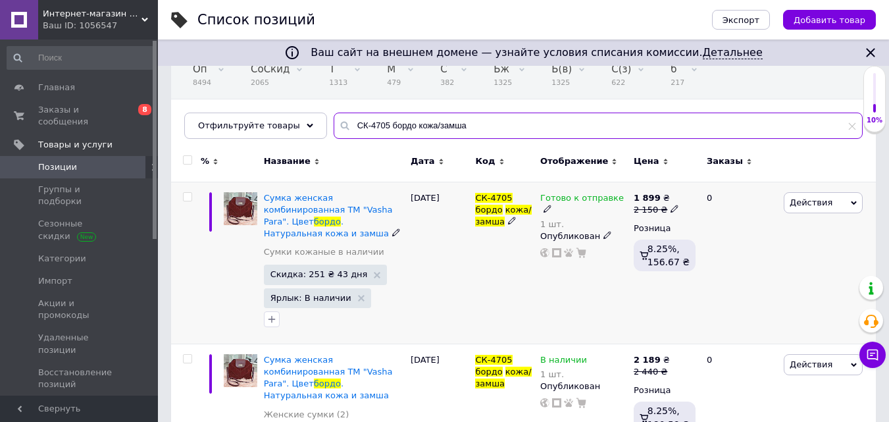
scroll to position [132, 0]
type input "СК-4705 бордо кожа/замша"
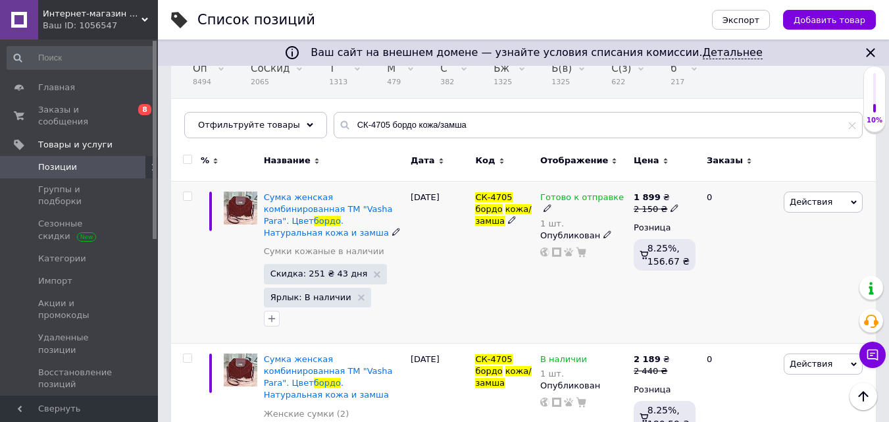
click at [184, 195] on input "checkbox" at bounding box center [187, 196] width 9 height 9
checkbox input "true"
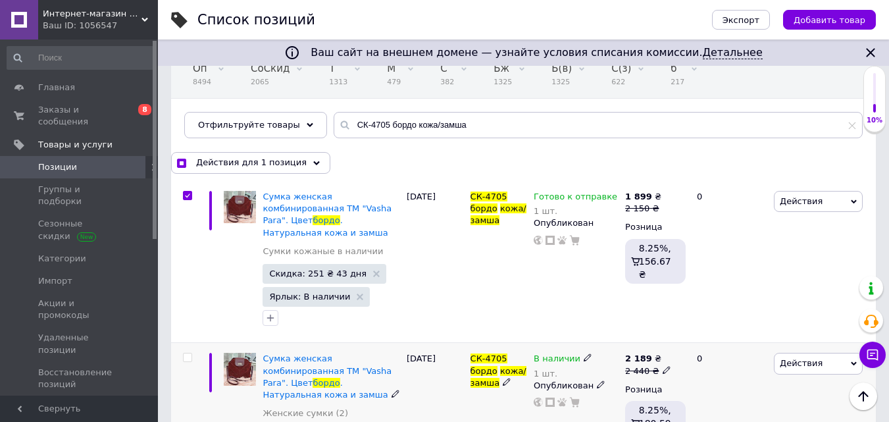
drag, startPoint x: 184, startPoint y: 343, endPoint x: 201, endPoint y: 342, distance: 17.1
click at [184, 353] on input "checkbox" at bounding box center [187, 357] width 9 height 9
checkbox input "true"
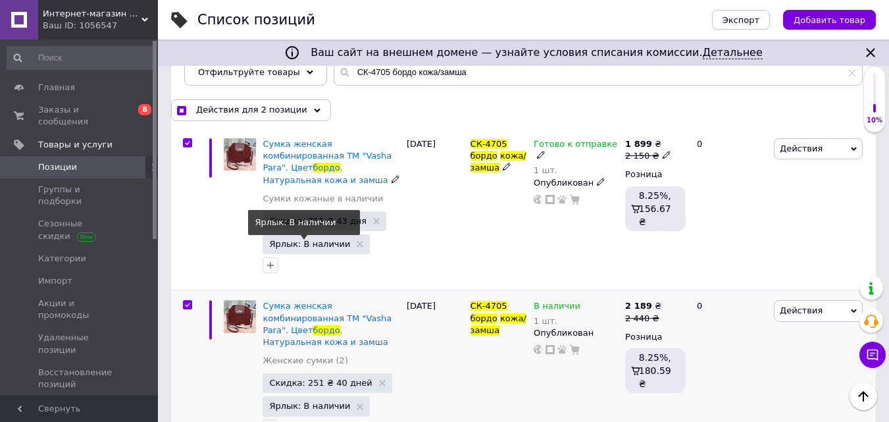
scroll to position [315, 0]
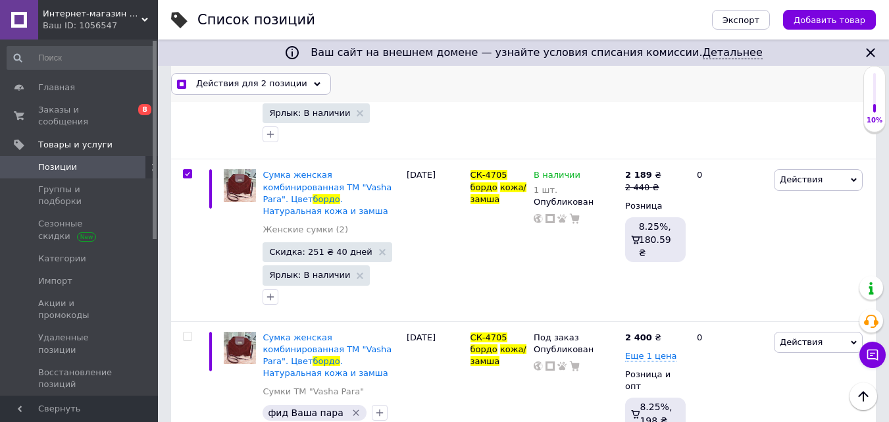
click at [261, 82] on span "Действия для 2 позиции" at bounding box center [251, 84] width 111 height 12
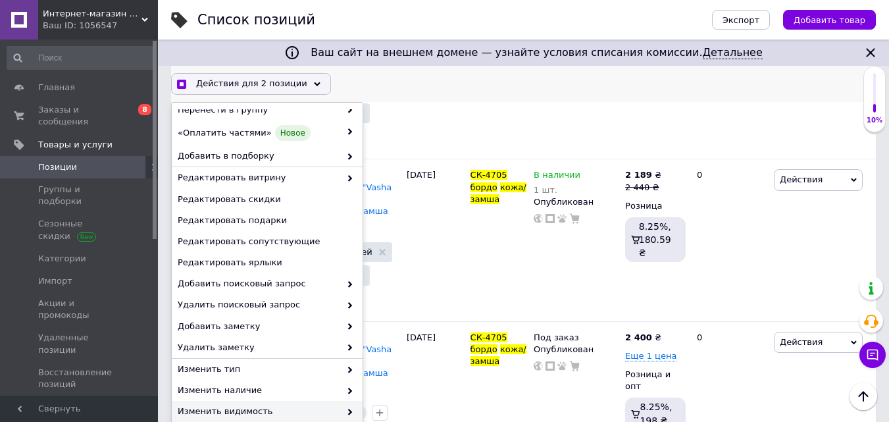
scroll to position [156, 0]
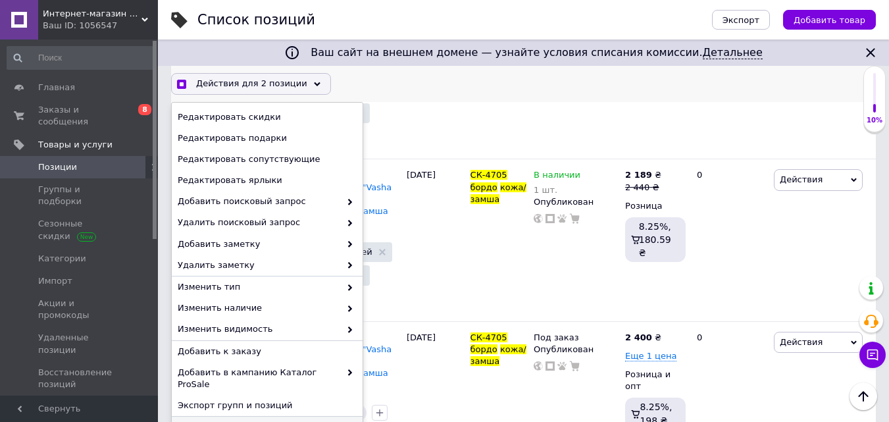
click at [191, 421] on span "Удалить" at bounding box center [266, 427] width 176 height 12
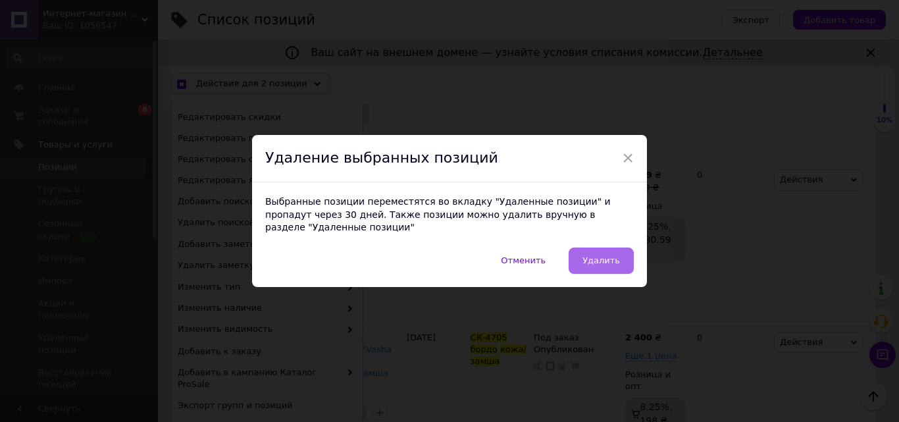
click at [592, 256] on span "Удалить" at bounding box center [601, 260] width 38 height 10
checkbox input "true"
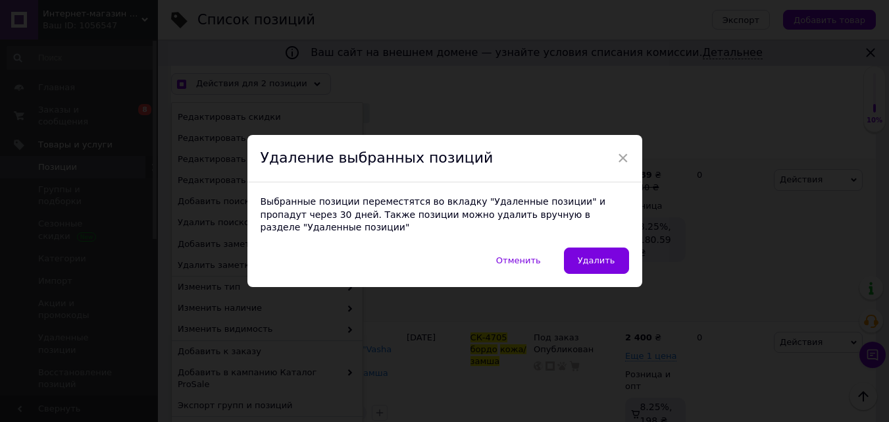
scroll to position [0, 97]
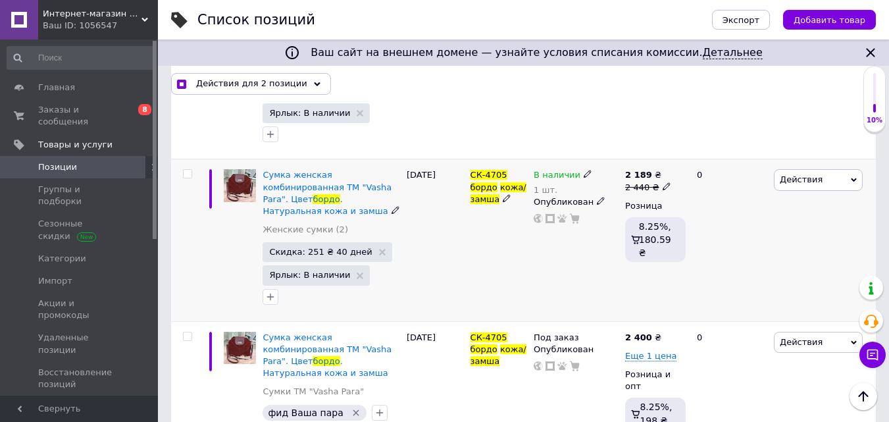
checkbox input "false"
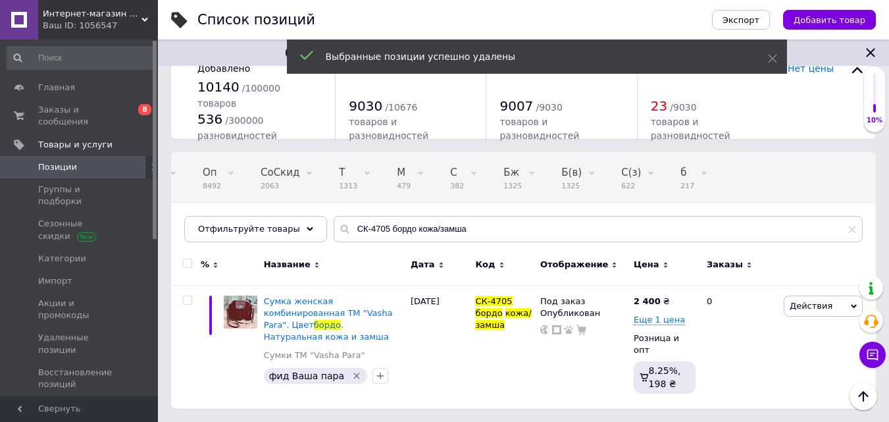
scroll to position [15, 0]
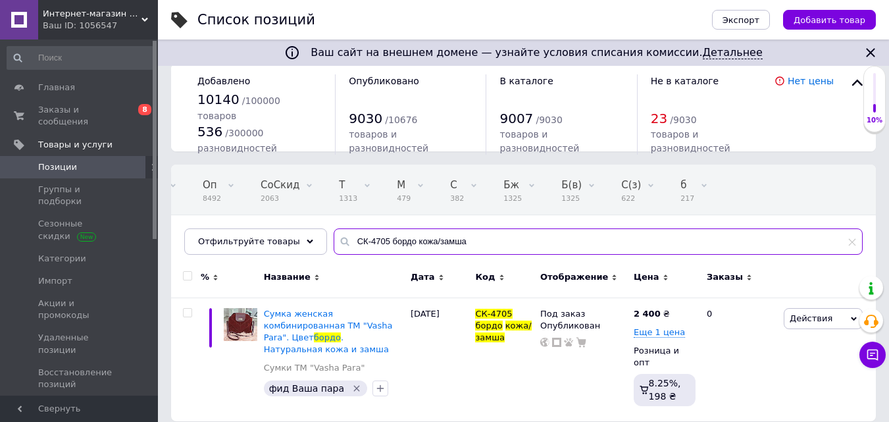
drag, startPoint x: 423, startPoint y: 238, endPoint x: 338, endPoint y: 238, distance: 85.5
click at [334, 236] on div "СК-4705 бордо кожа/замша" at bounding box center [598, 241] width 529 height 26
paste input "1236/1 кож"
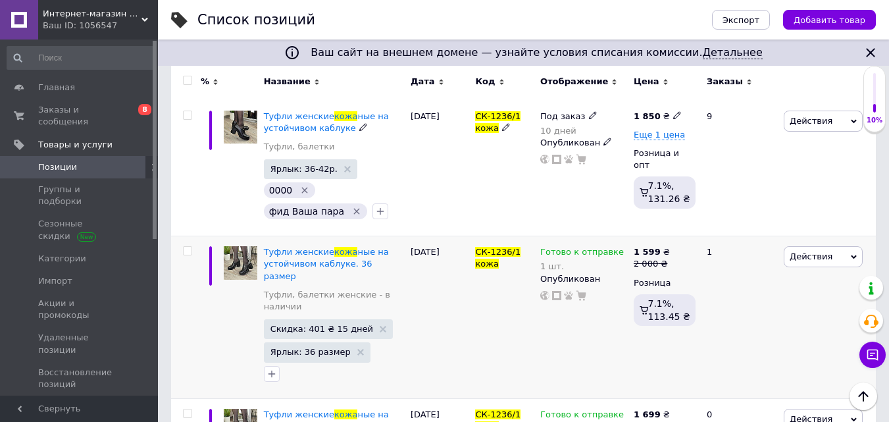
scroll to position [278, 0]
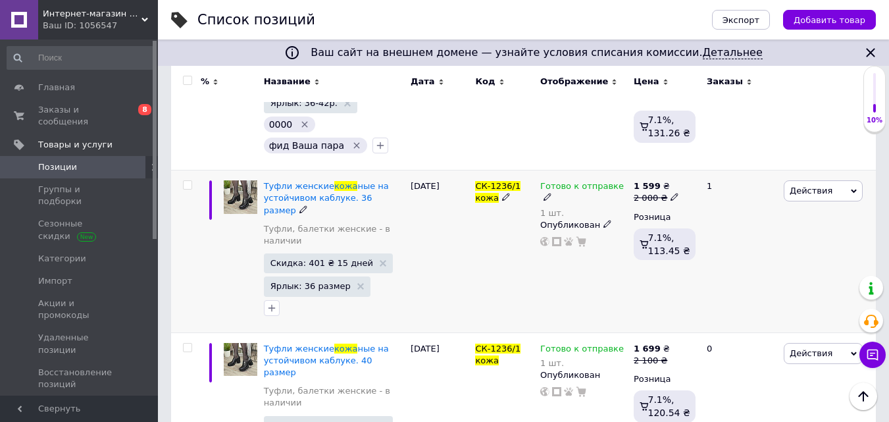
type input "СК-1236/1 кожа"
click at [188, 186] on input "checkbox" at bounding box center [187, 185] width 9 height 9
checkbox input "true"
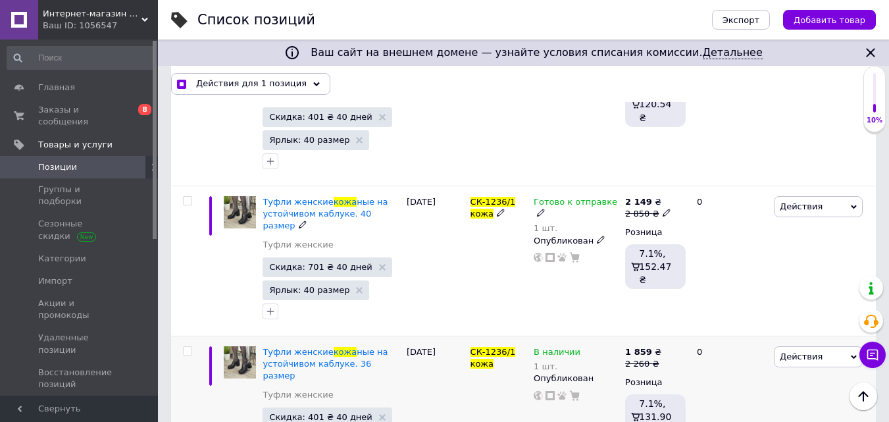
scroll to position [673, 0]
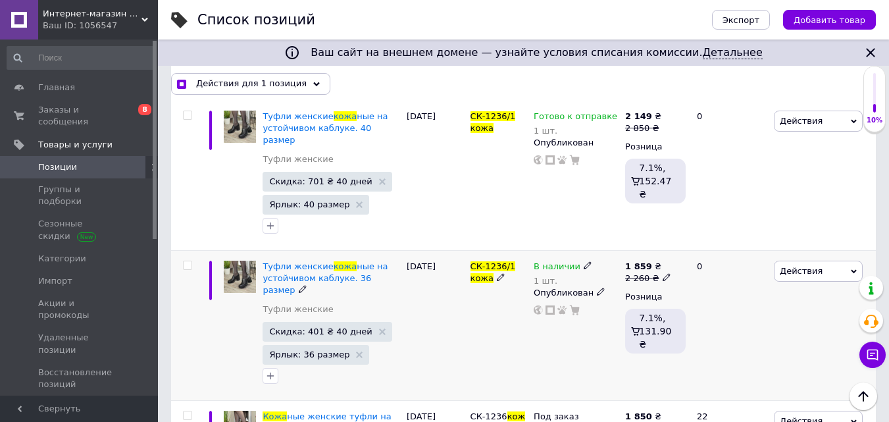
click at [190, 261] on input "checkbox" at bounding box center [187, 265] width 9 height 9
checkbox input "true"
click at [266, 82] on span "Действия для 2 позиции" at bounding box center [251, 84] width 111 height 12
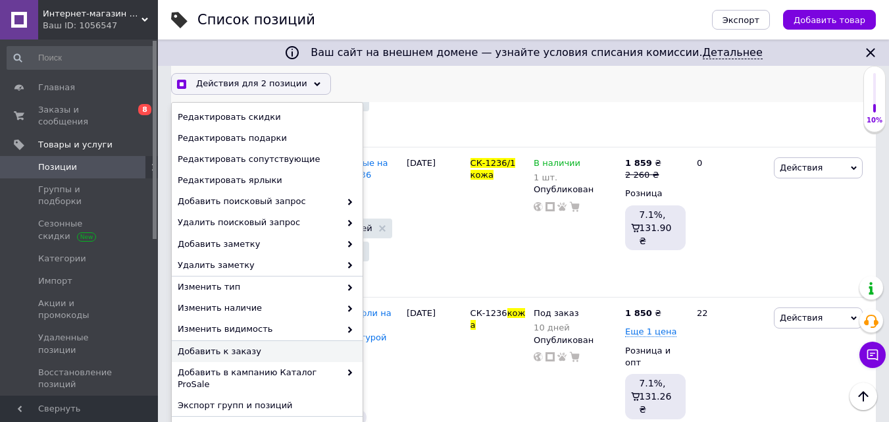
scroll to position [871, 0]
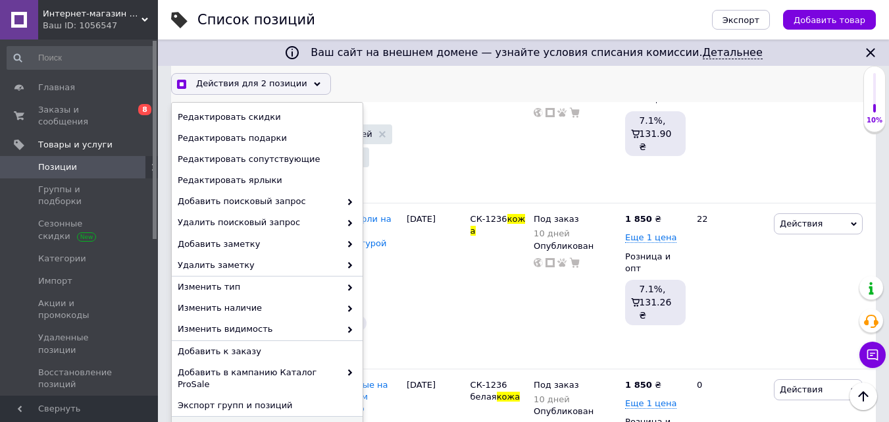
click at [186, 421] on span "Удалить" at bounding box center [266, 427] width 176 height 12
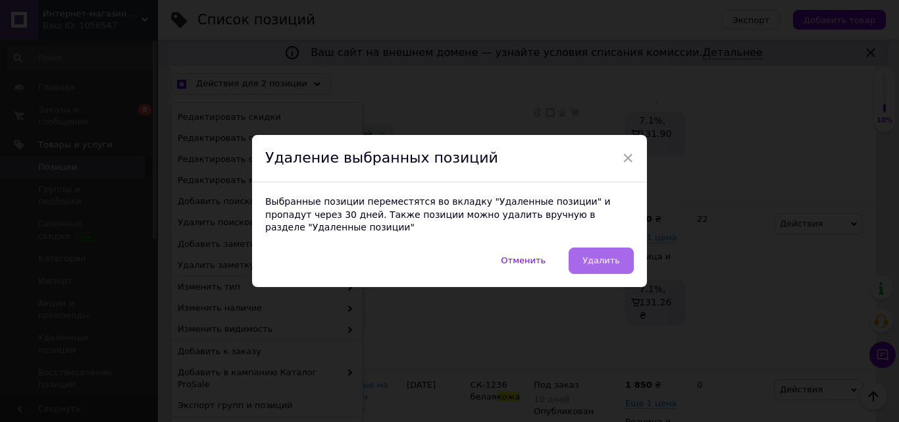
click at [589, 247] on button "Удалить" at bounding box center [601, 260] width 65 height 26
checkbox input "true"
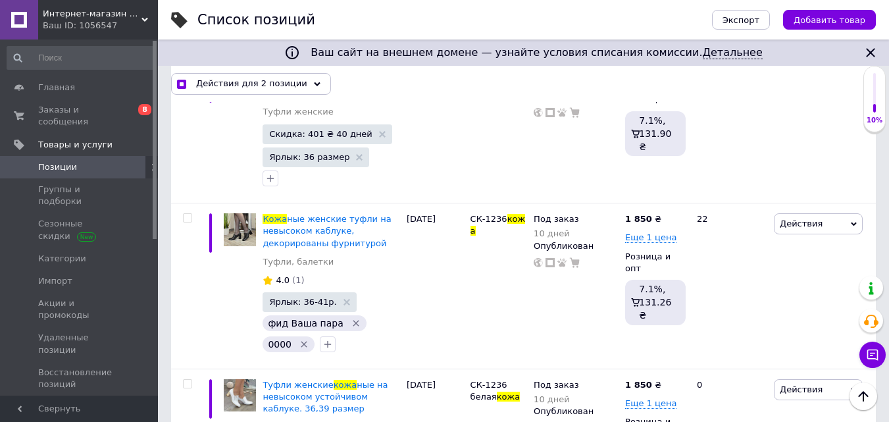
checkbox input "false"
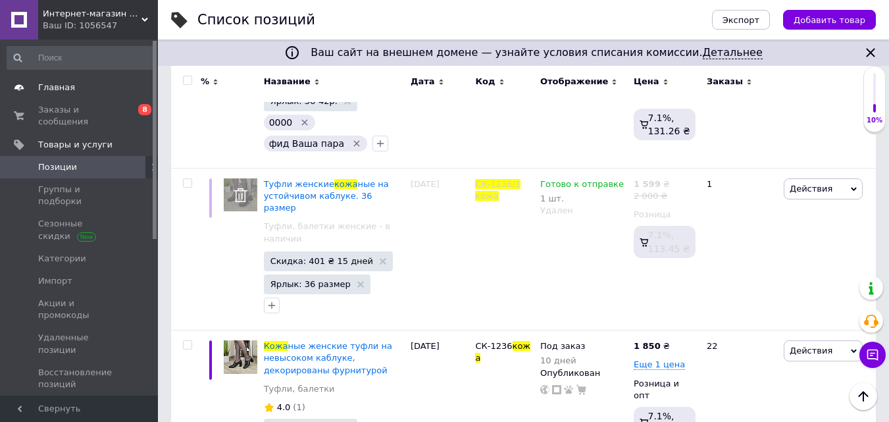
scroll to position [739, 0]
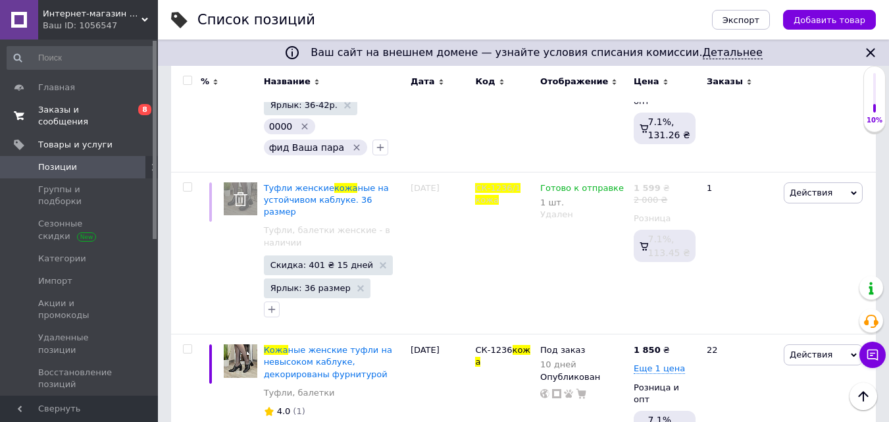
click at [54, 109] on span "Заказы и сообщения" at bounding box center [80, 116] width 84 height 24
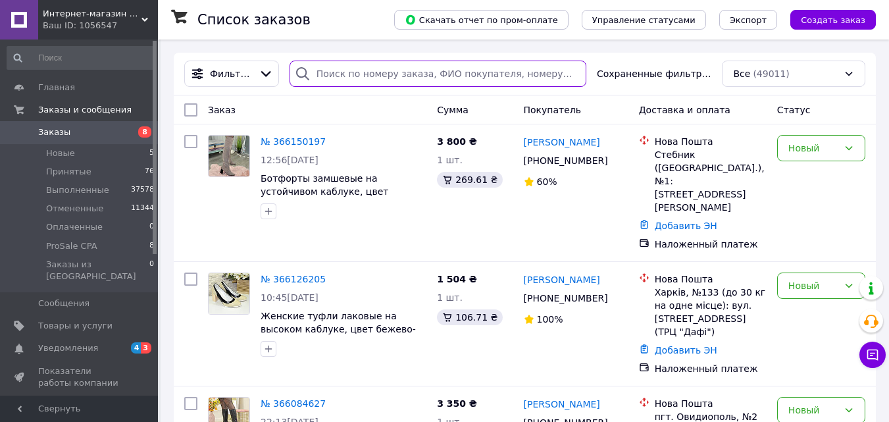
click at [336, 70] on input "search" at bounding box center [438, 74] width 297 height 26
paste input "365932089"
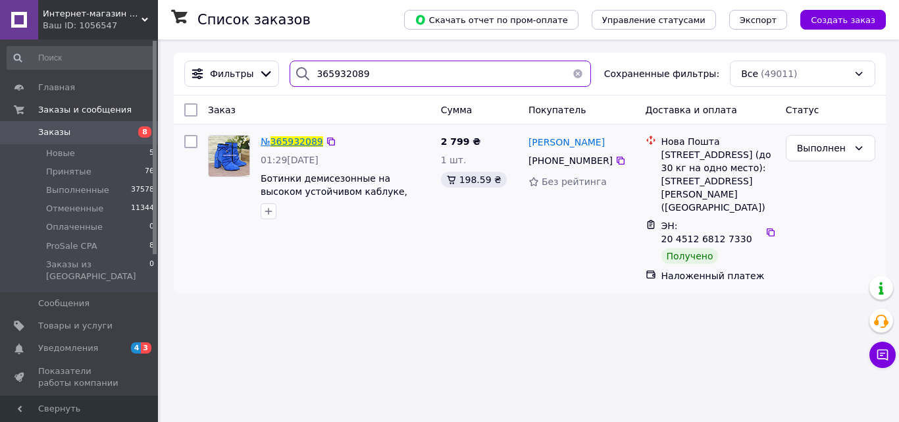
type input "365932089"
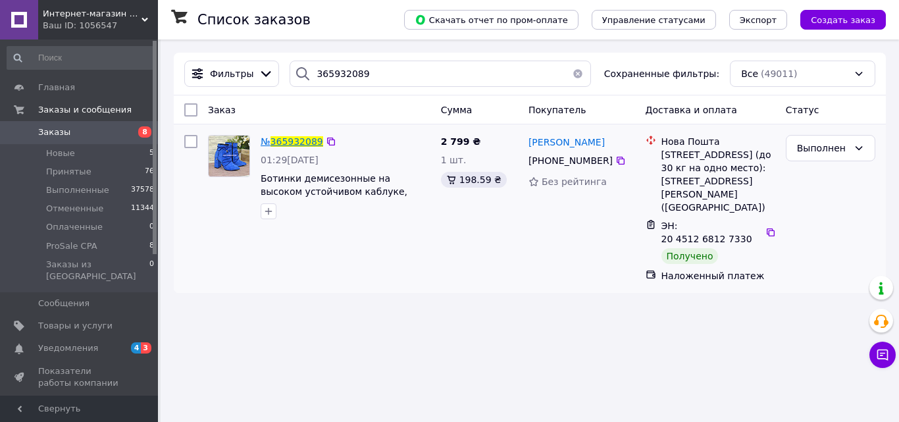
click at [301, 145] on span "365932089" at bounding box center [296, 141] width 53 height 11
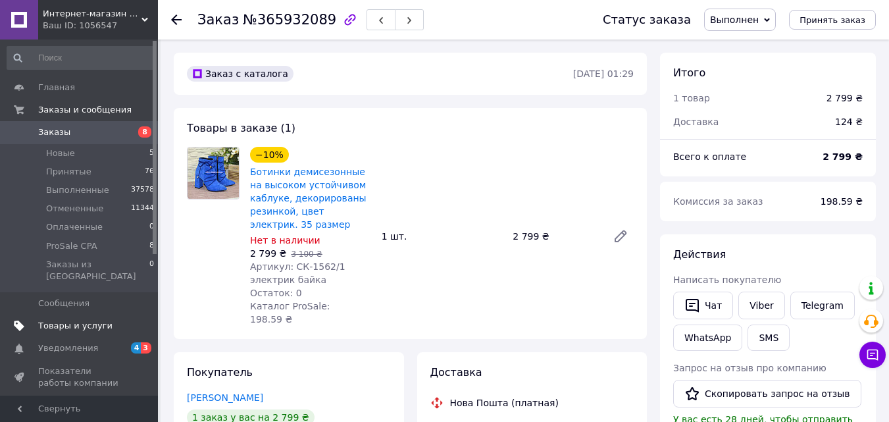
click at [65, 320] on span "Товары и услуги" at bounding box center [75, 326] width 74 height 12
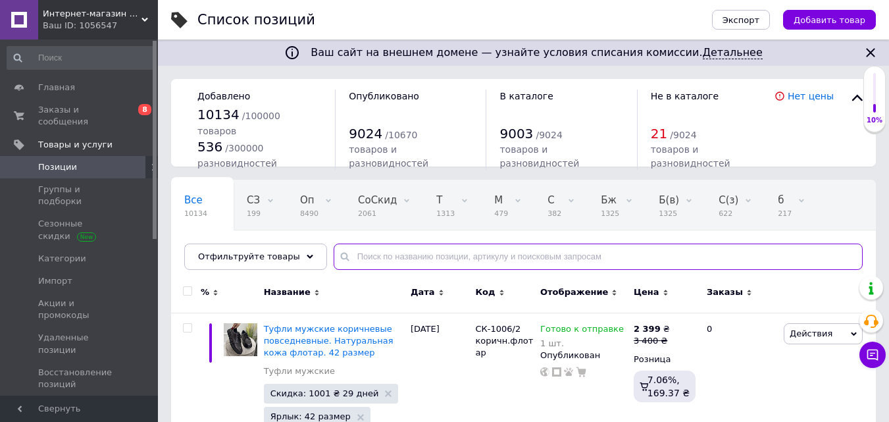
click at [369, 255] on input "text" at bounding box center [598, 256] width 529 height 26
paste input "СК-1562/1 электрик байка"
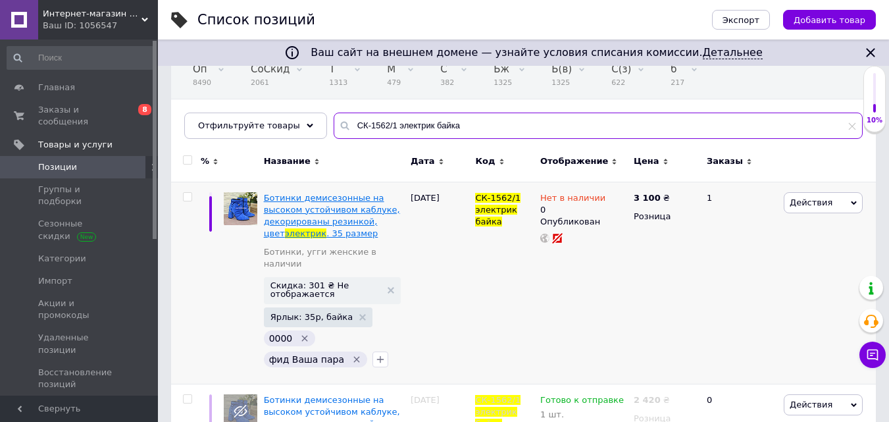
scroll to position [132, 0]
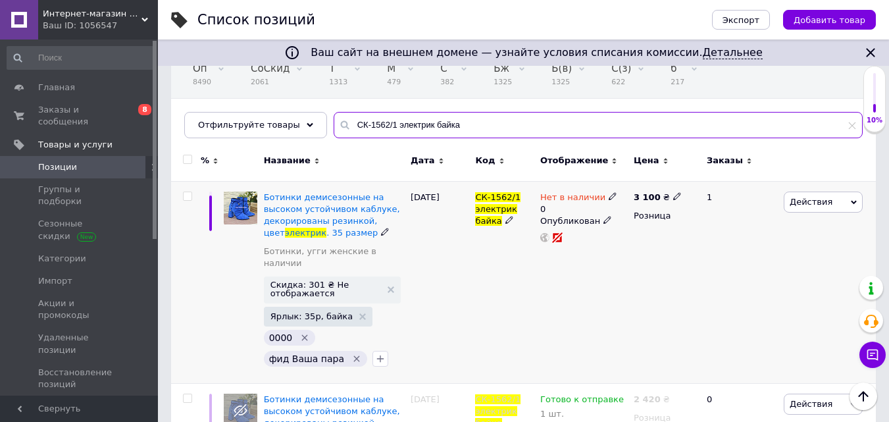
type input "СК-1562/1 электрик байка"
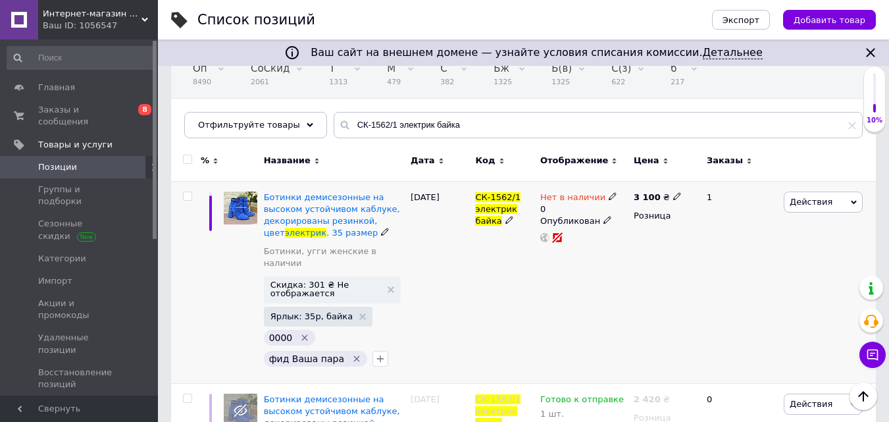
click at [185, 192] on input "checkbox" at bounding box center [187, 196] width 9 height 9
checkbox input "true"
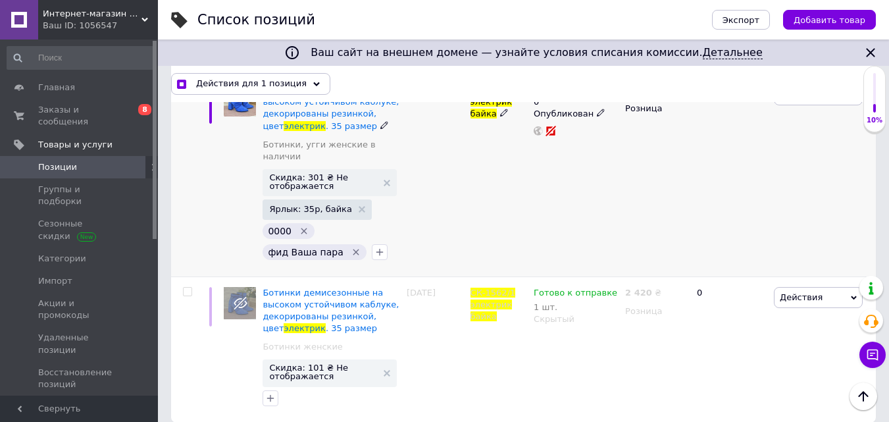
scroll to position [240, 0]
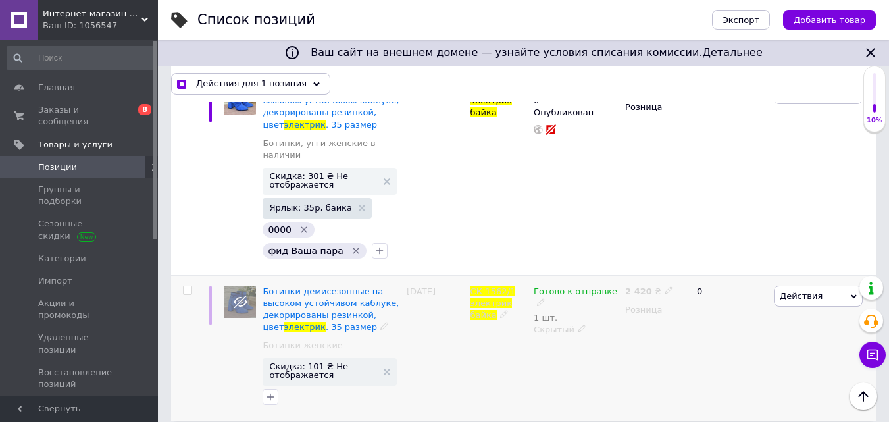
click at [186, 286] on input "checkbox" at bounding box center [187, 290] width 9 height 9
checkbox input "true"
click at [276, 88] on span "Действия для 2 позиции" at bounding box center [251, 84] width 111 height 12
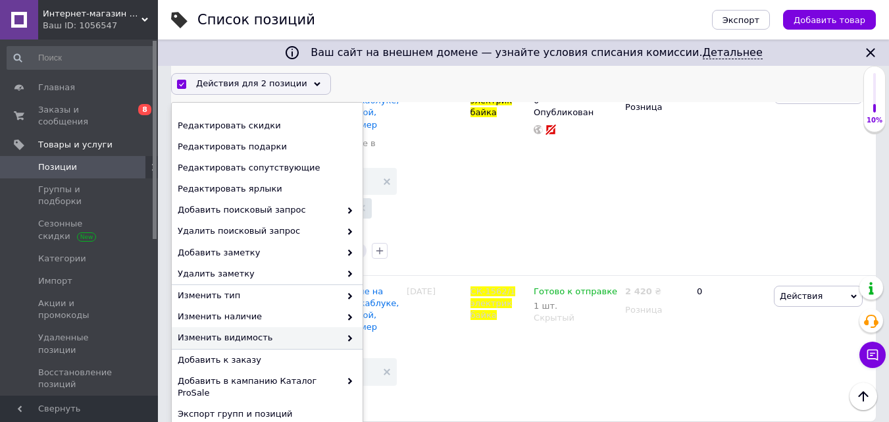
scroll to position [156, 0]
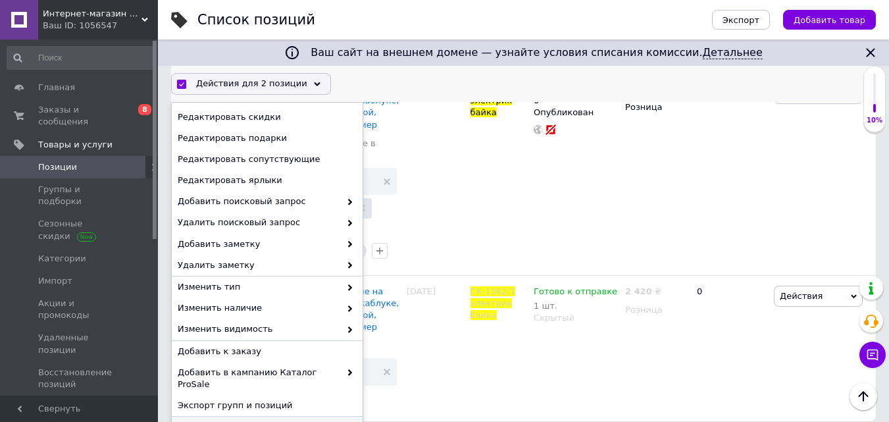
click at [202, 421] on span "Удалить" at bounding box center [266, 427] width 176 height 12
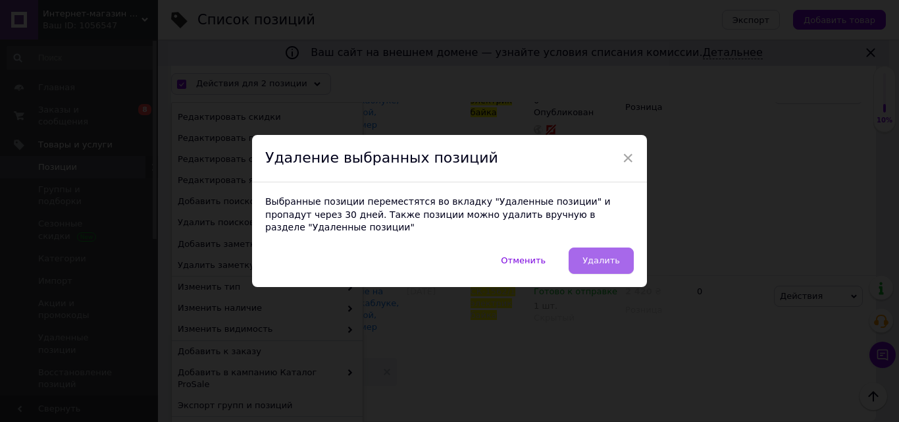
click at [587, 259] on span "Удалить" at bounding box center [601, 260] width 38 height 10
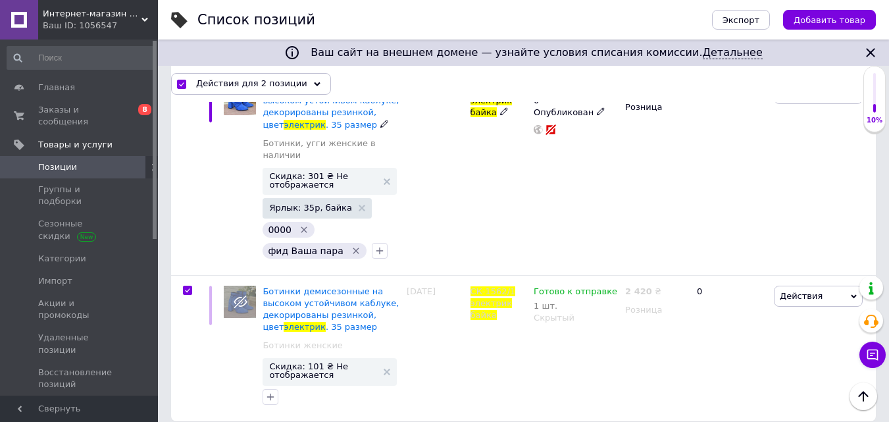
scroll to position [0, 97]
checkbox input "false"
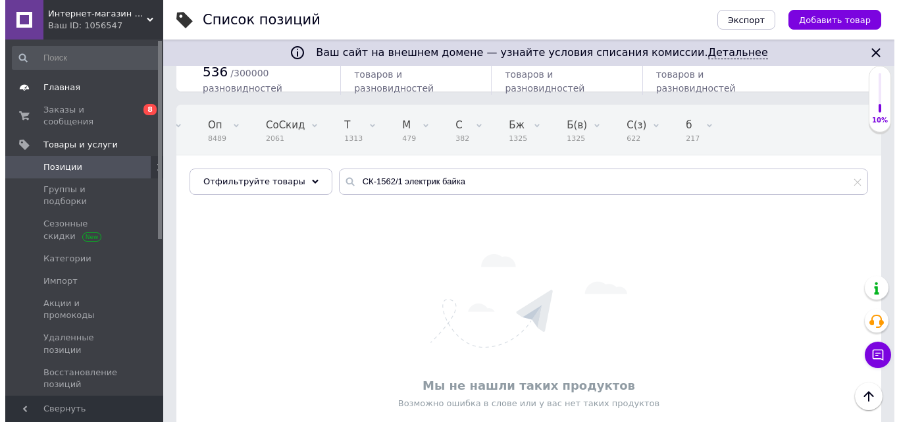
scroll to position [0, 0]
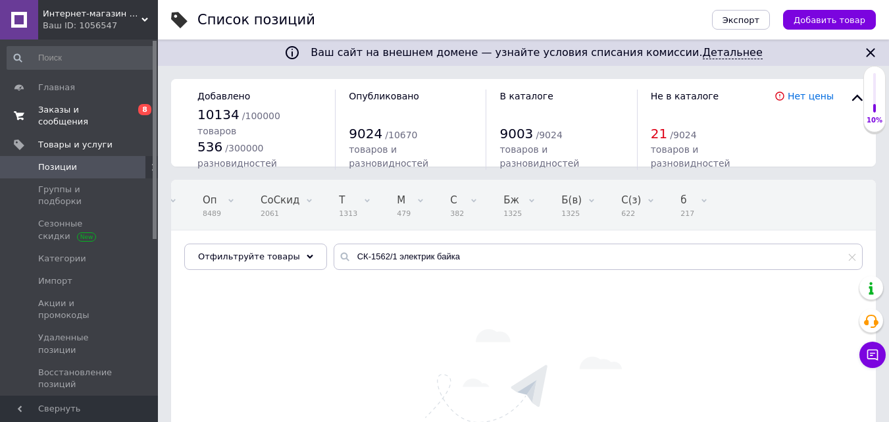
click at [59, 107] on span "Заказы и сообщения" at bounding box center [80, 116] width 84 height 24
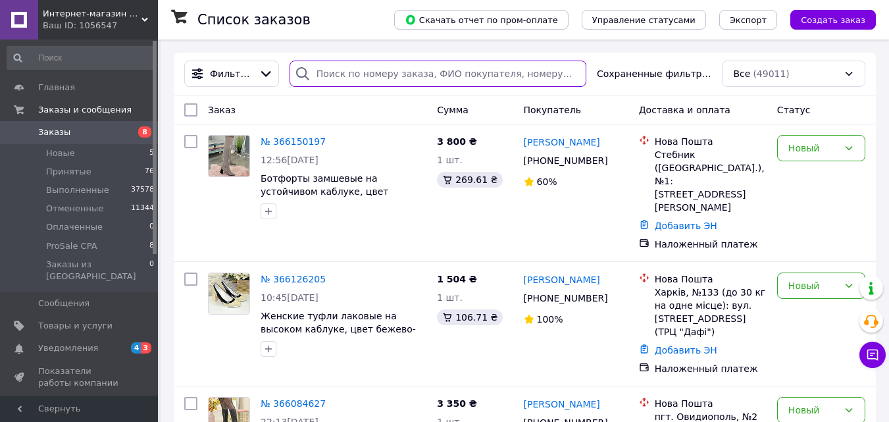
click at [324, 68] on input "search" at bounding box center [438, 74] width 297 height 26
paste input "365948605"
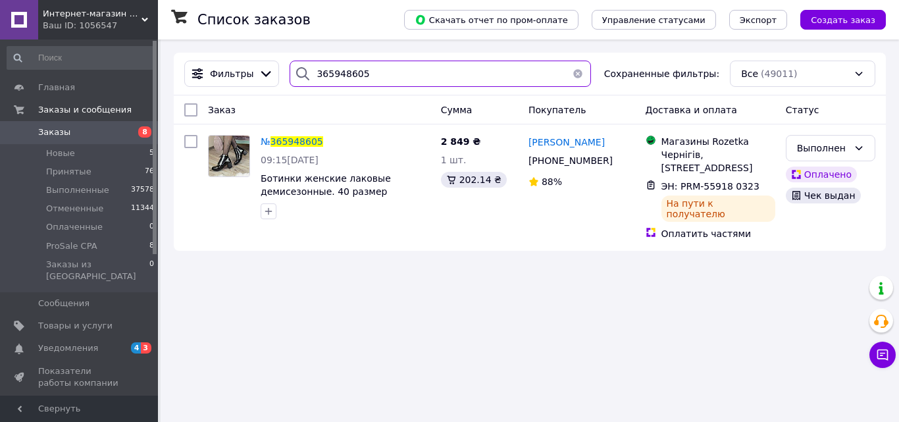
type input "365948605"
